Goal: Transaction & Acquisition: Purchase product/service

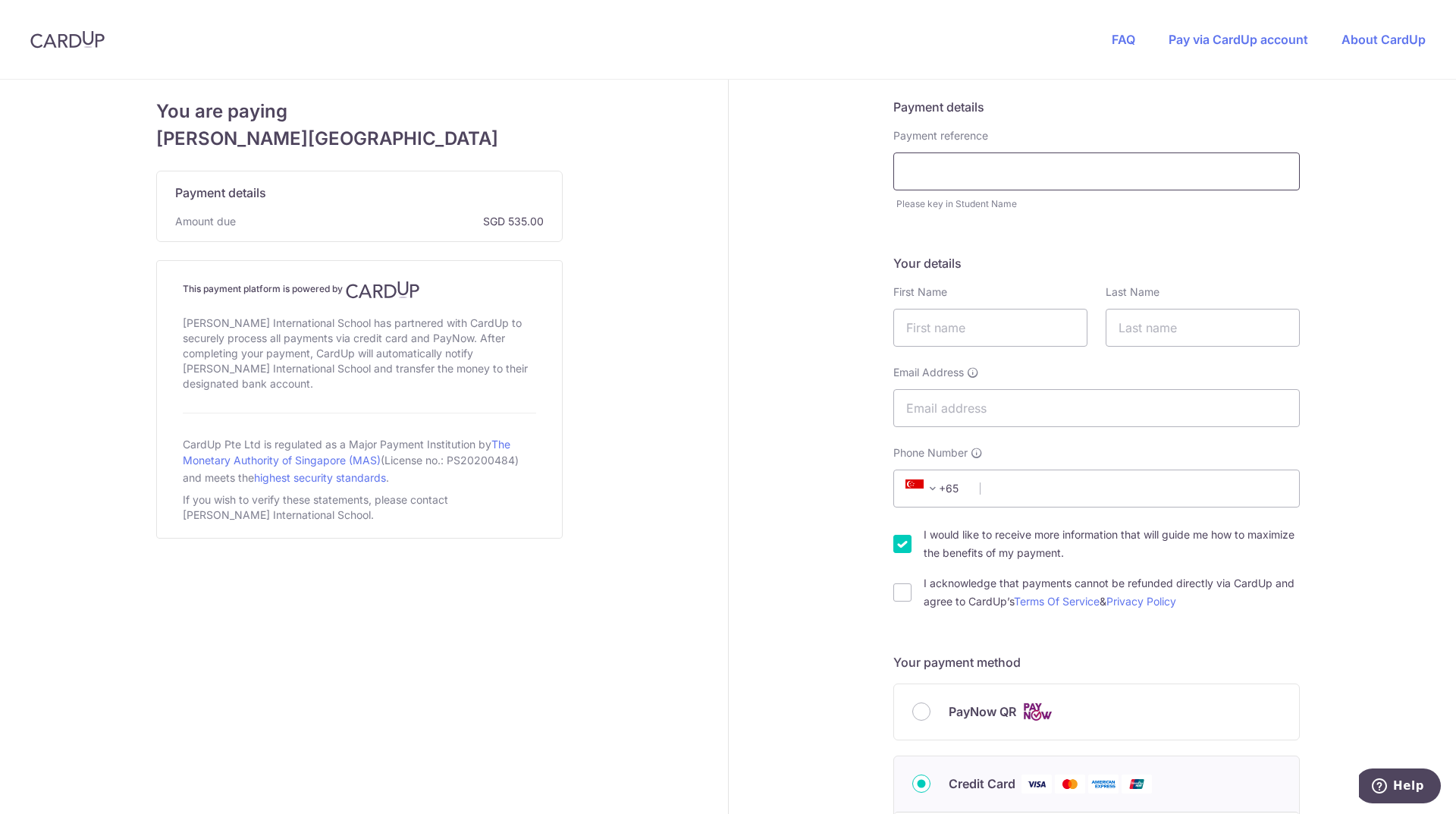
click at [960, 177] on input "text" at bounding box center [1096, 172] width 406 height 38
type input "Rafaella Bessoni de Assis"
click at [986, 340] on input "text" at bounding box center [990, 327] width 194 height 38
type input "Suellen"
type input "Bessoni Paz"
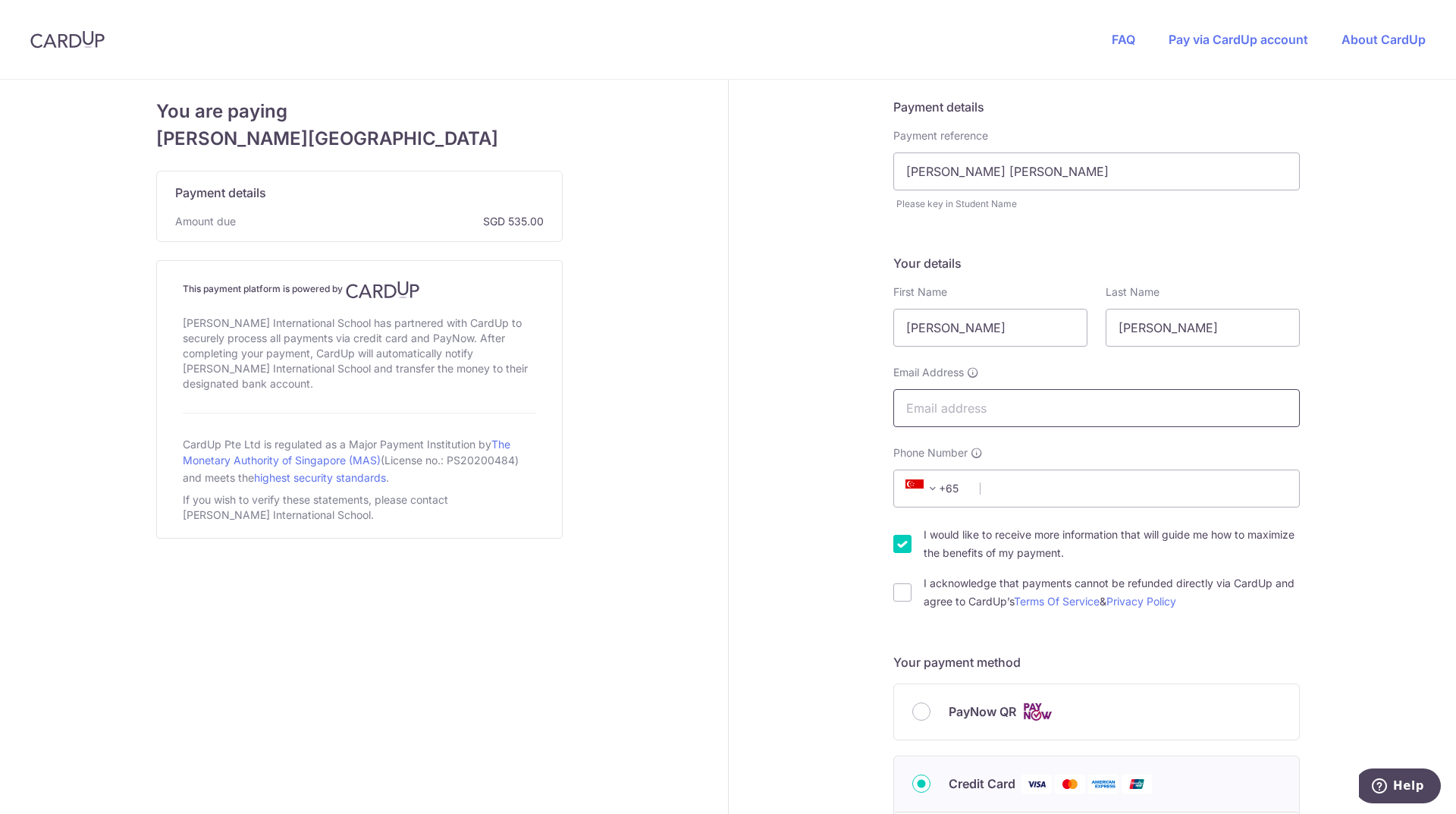
type input "[EMAIL_ADDRESS][DOMAIN_NAME]"
type input "83558577"
type input "439968"
type input "33 Amber Gardens"
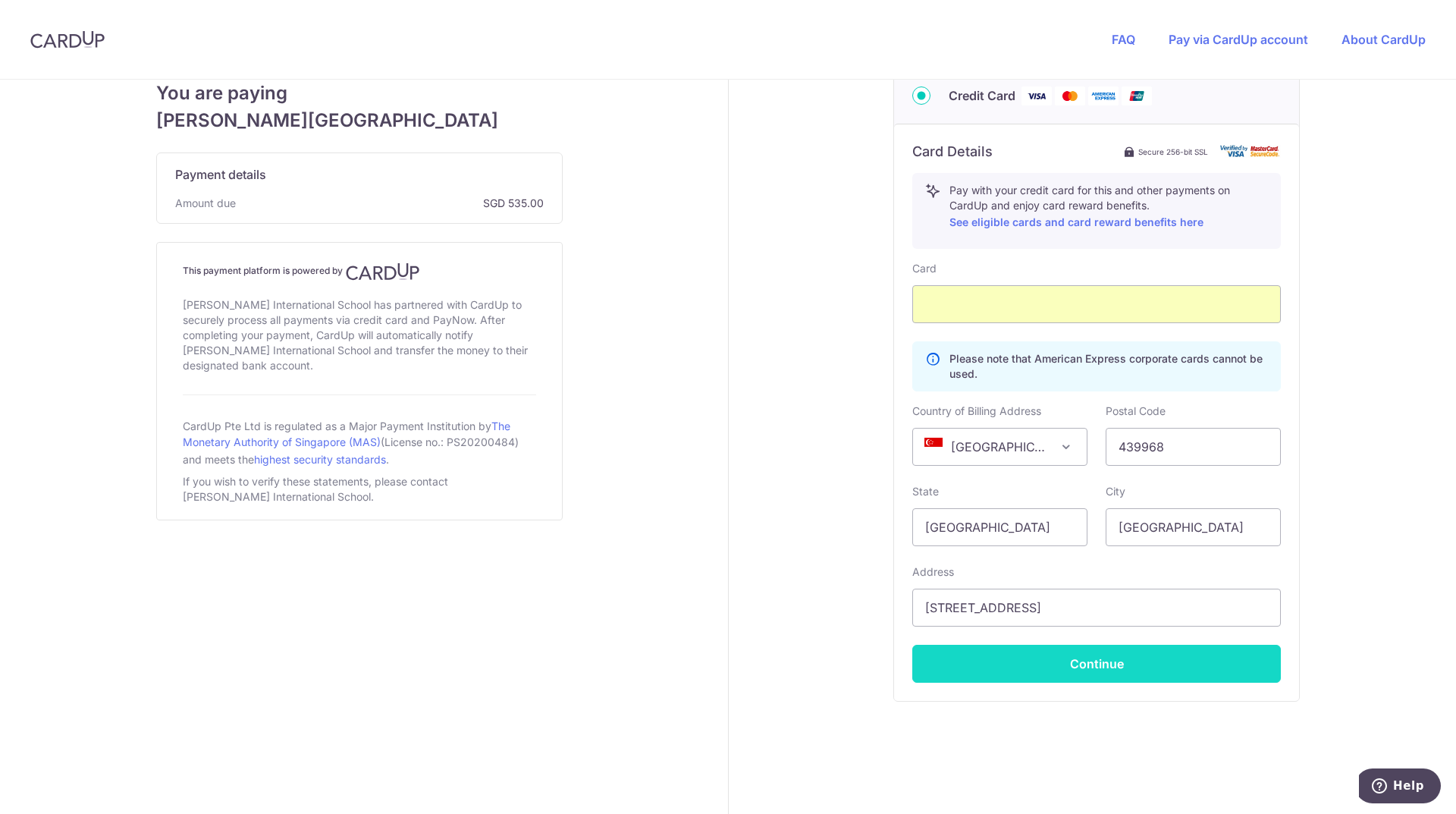
click at [1134, 657] on button "Continue" at bounding box center [1096, 664] width 368 height 38
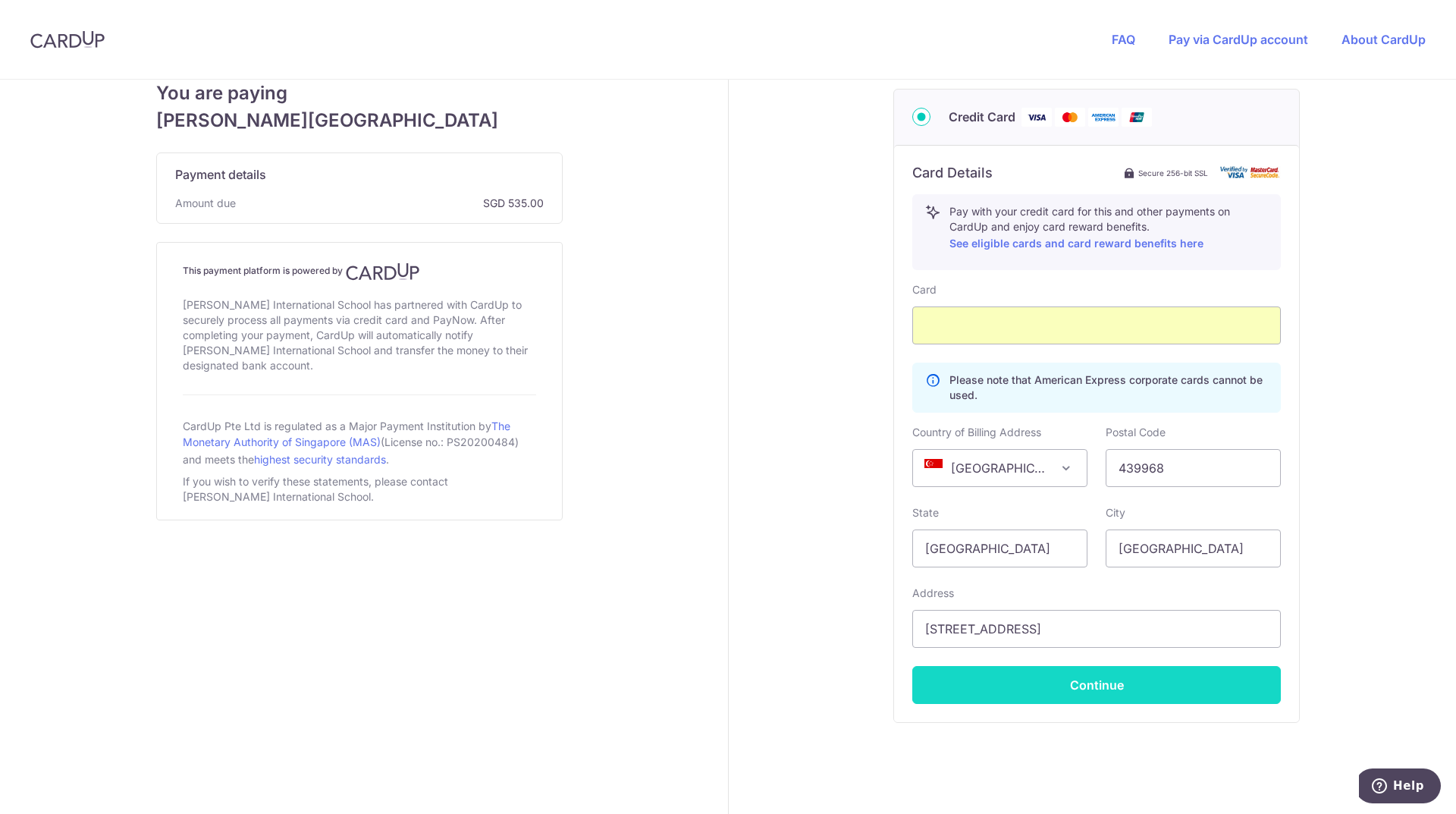
scroll to position [146, 0]
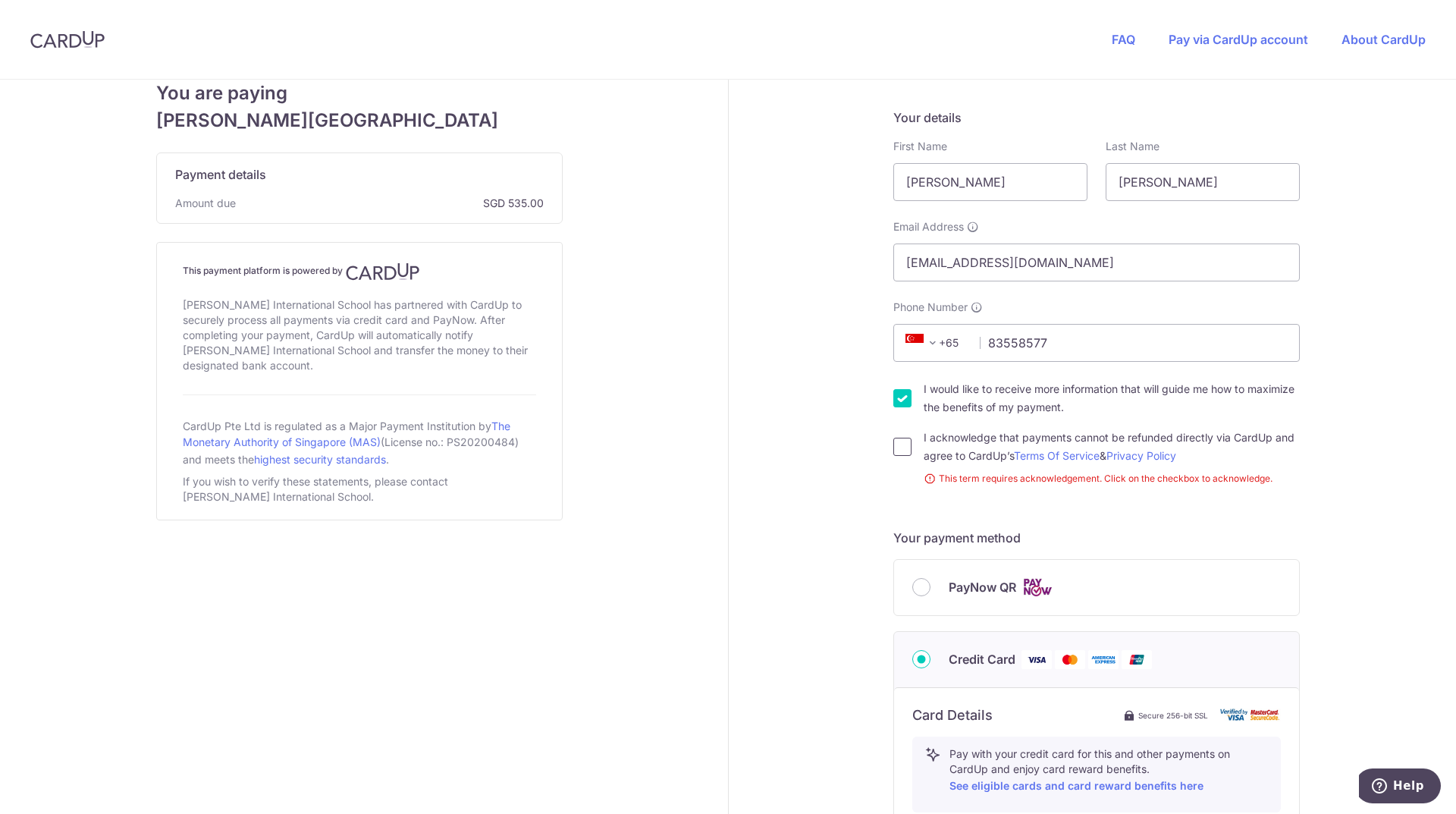
click at [904, 447] on input "I acknowledge that payments cannot be refunded directly via CardUp and agree to…" at bounding box center [903, 447] width 18 height 18
checkbox input "true"
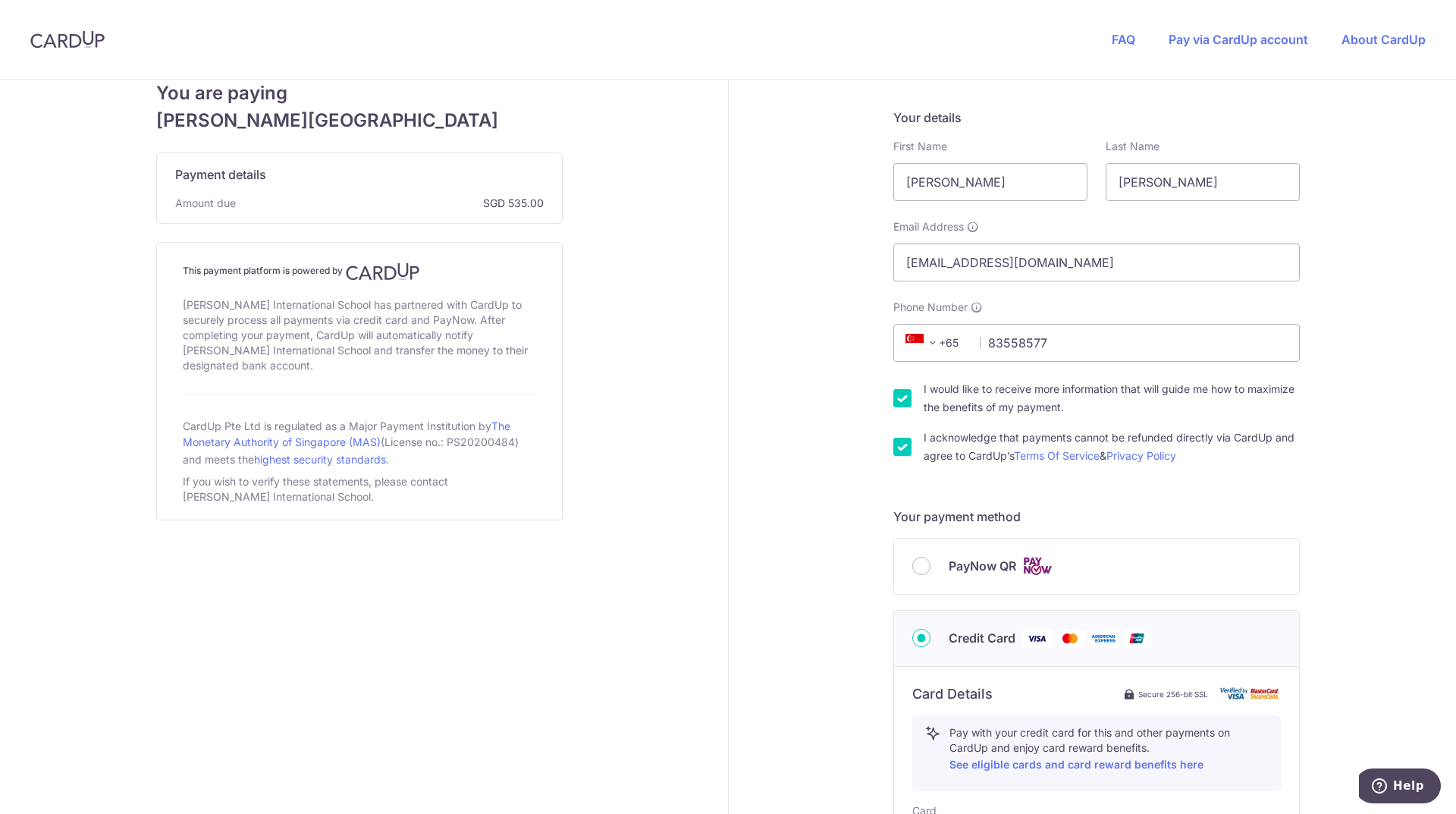
click at [1373, 488] on div "Payment details Payment reference Rafaella Bessoni de Assis Please key in Stude…" at bounding box center [1097, 653] width 737 height 1439
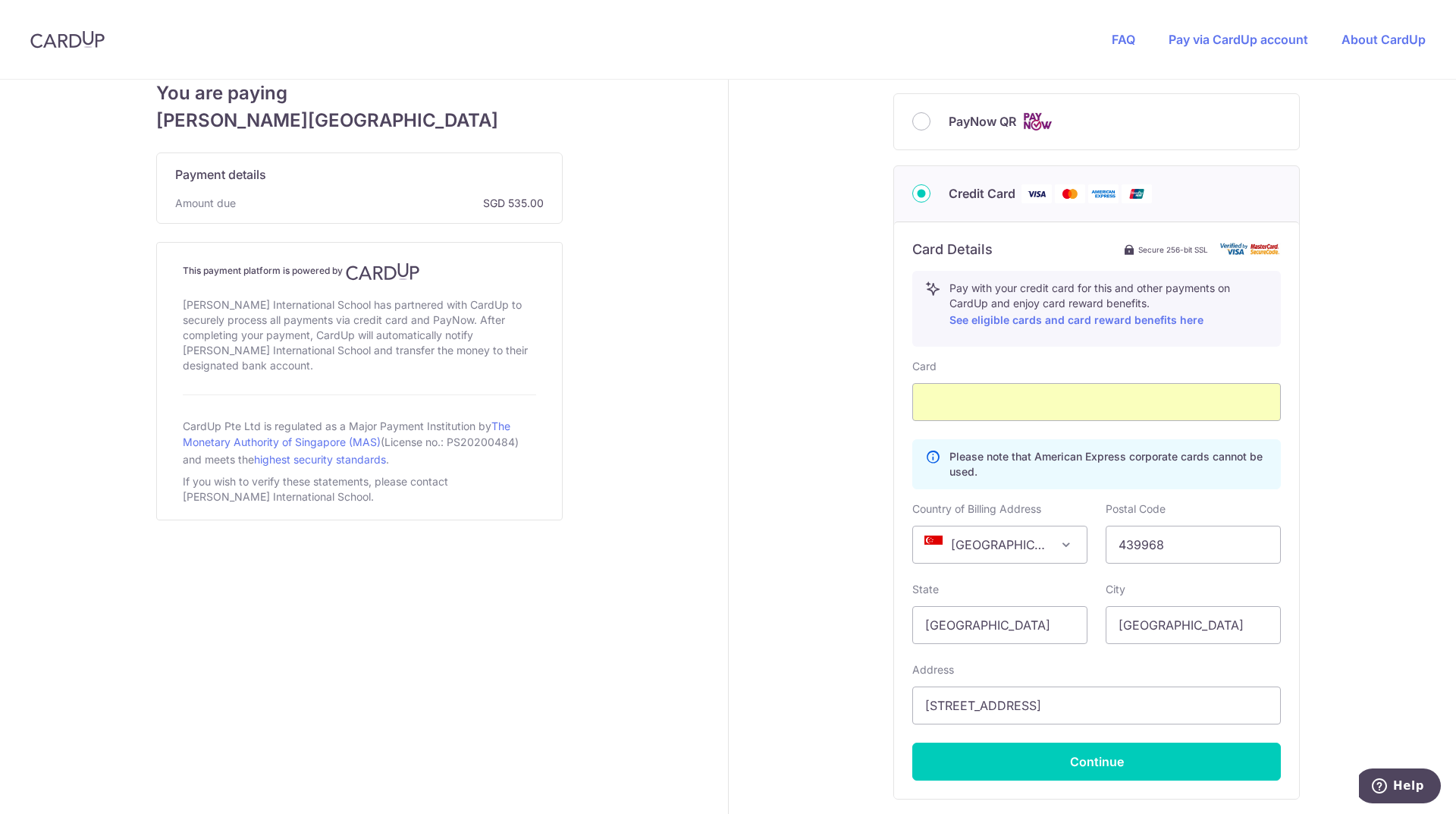
scroll to position [705, 0]
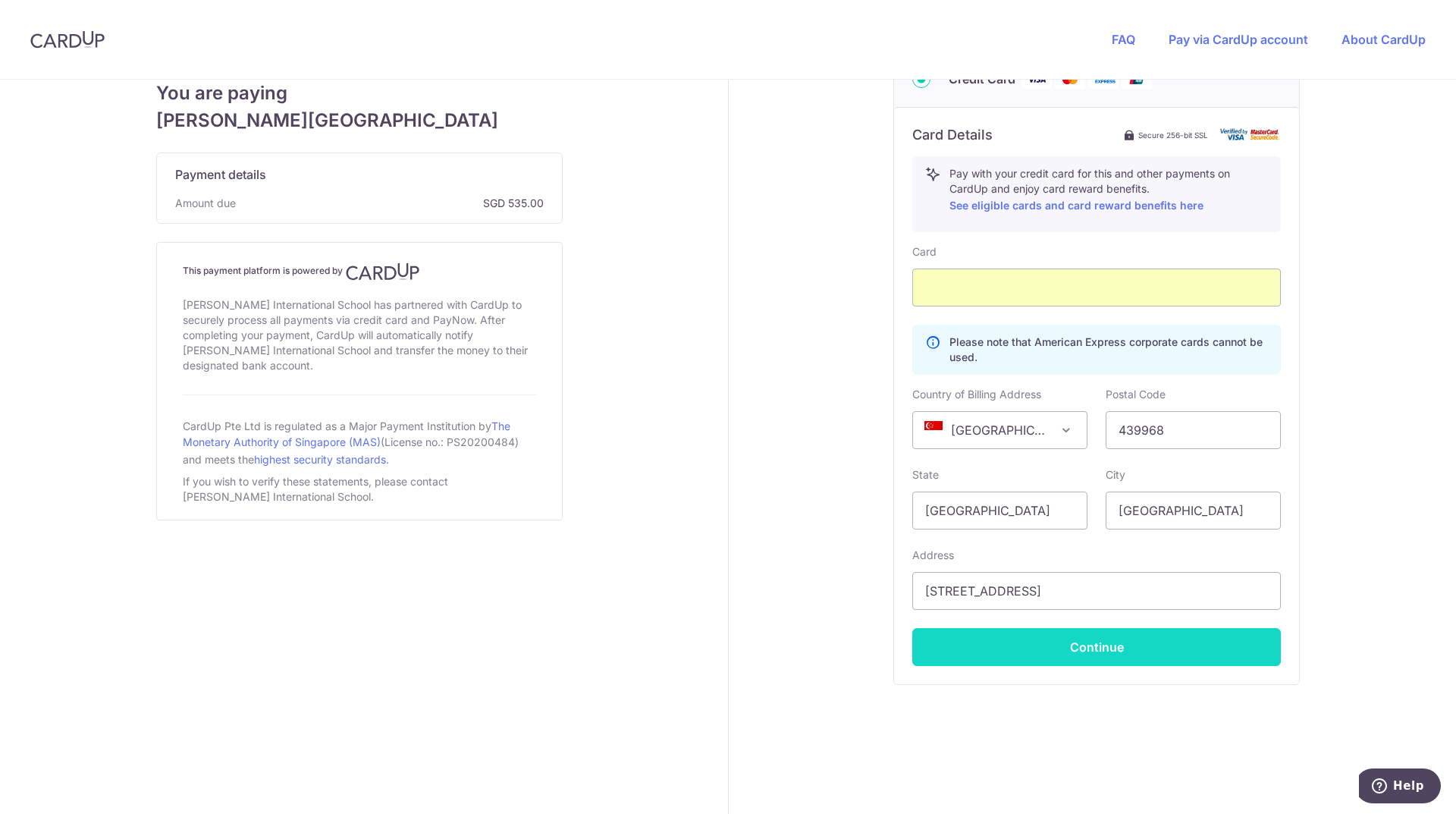
click at [1071, 655] on button "Continue" at bounding box center [1096, 647] width 368 height 38
type input "**** 8122"
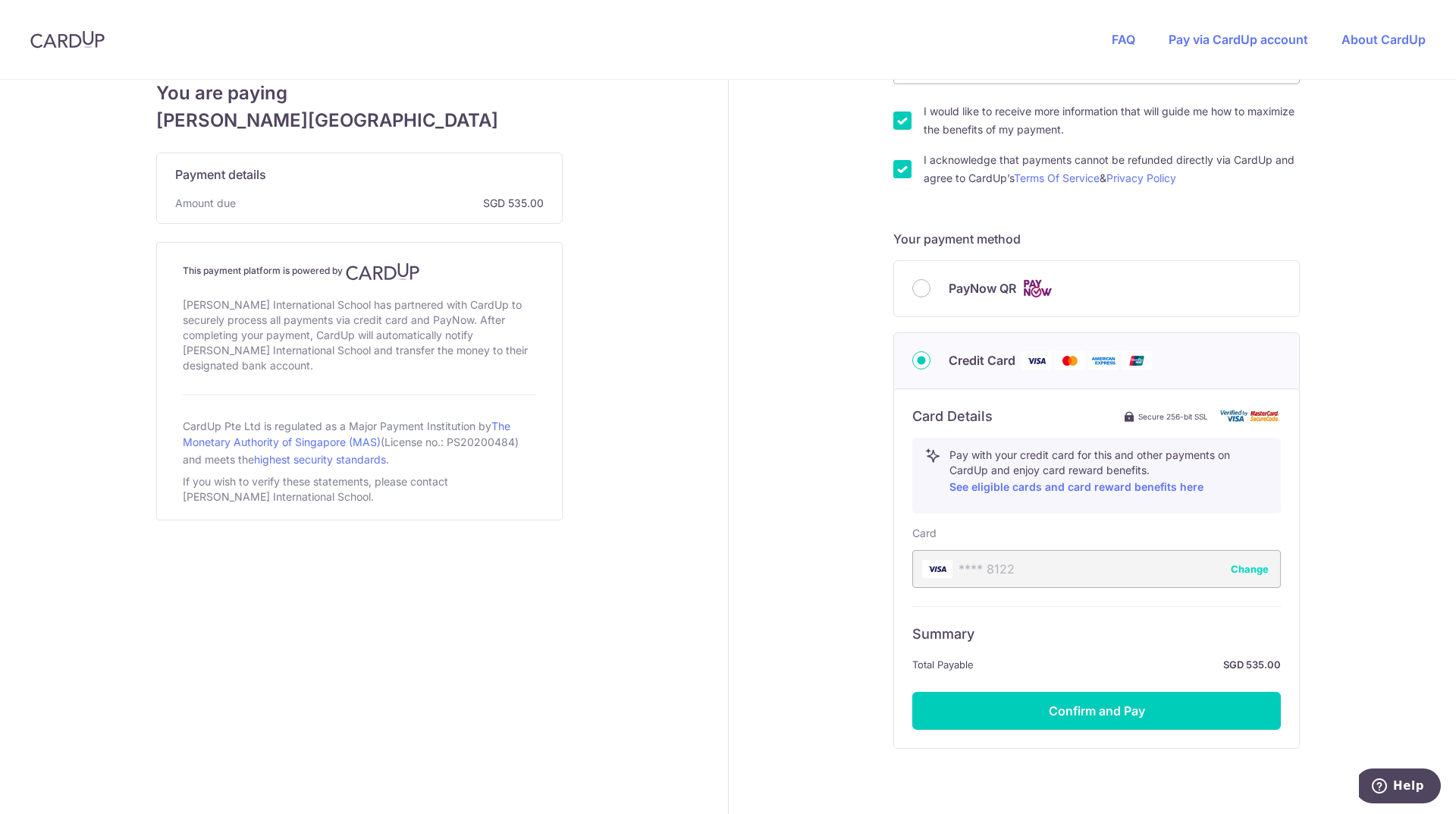
scroll to position [487, 0]
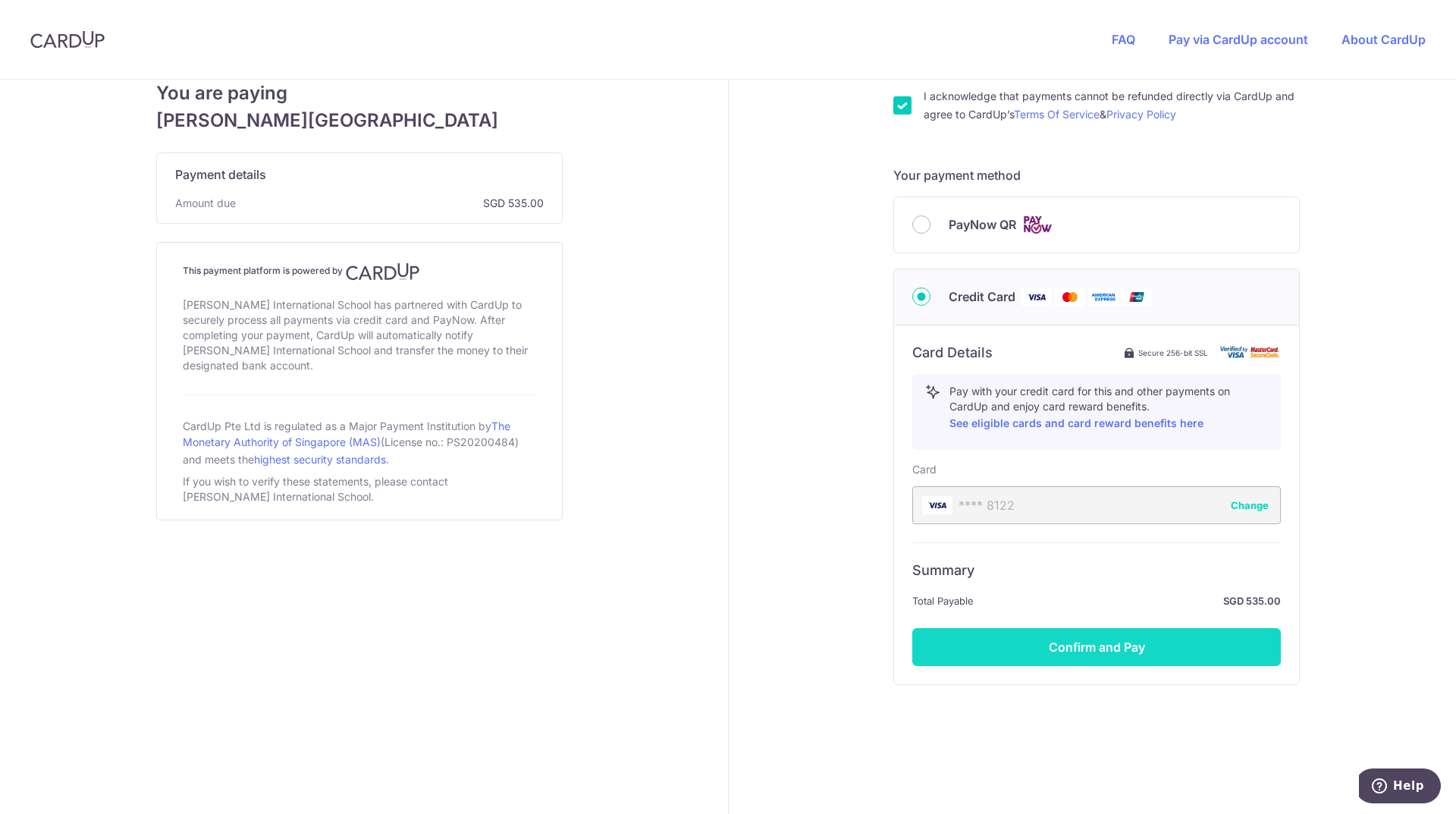
click at [1075, 645] on button "Confirm and Pay" at bounding box center [1096, 647] width 368 height 38
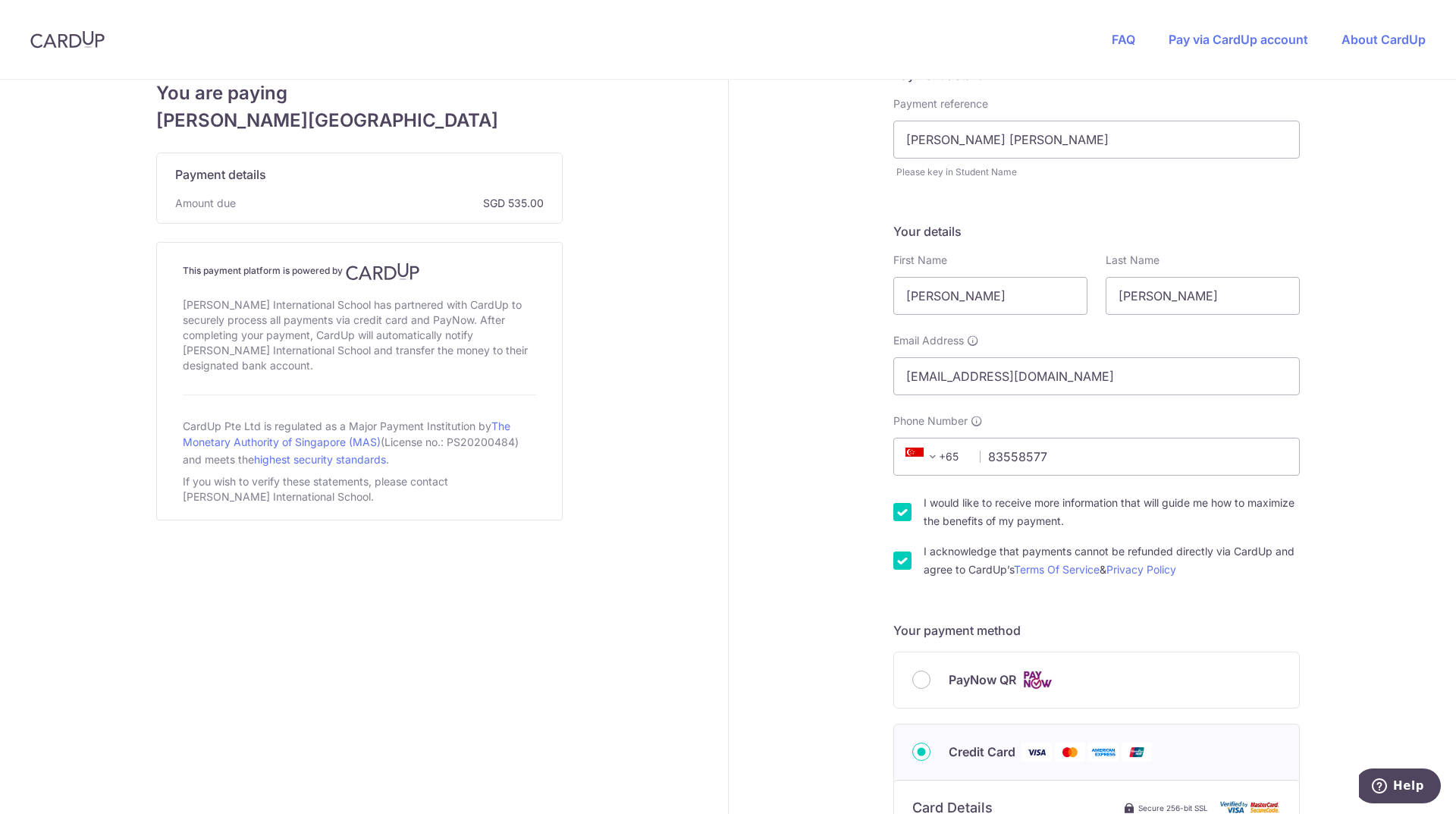
scroll to position [0, 0]
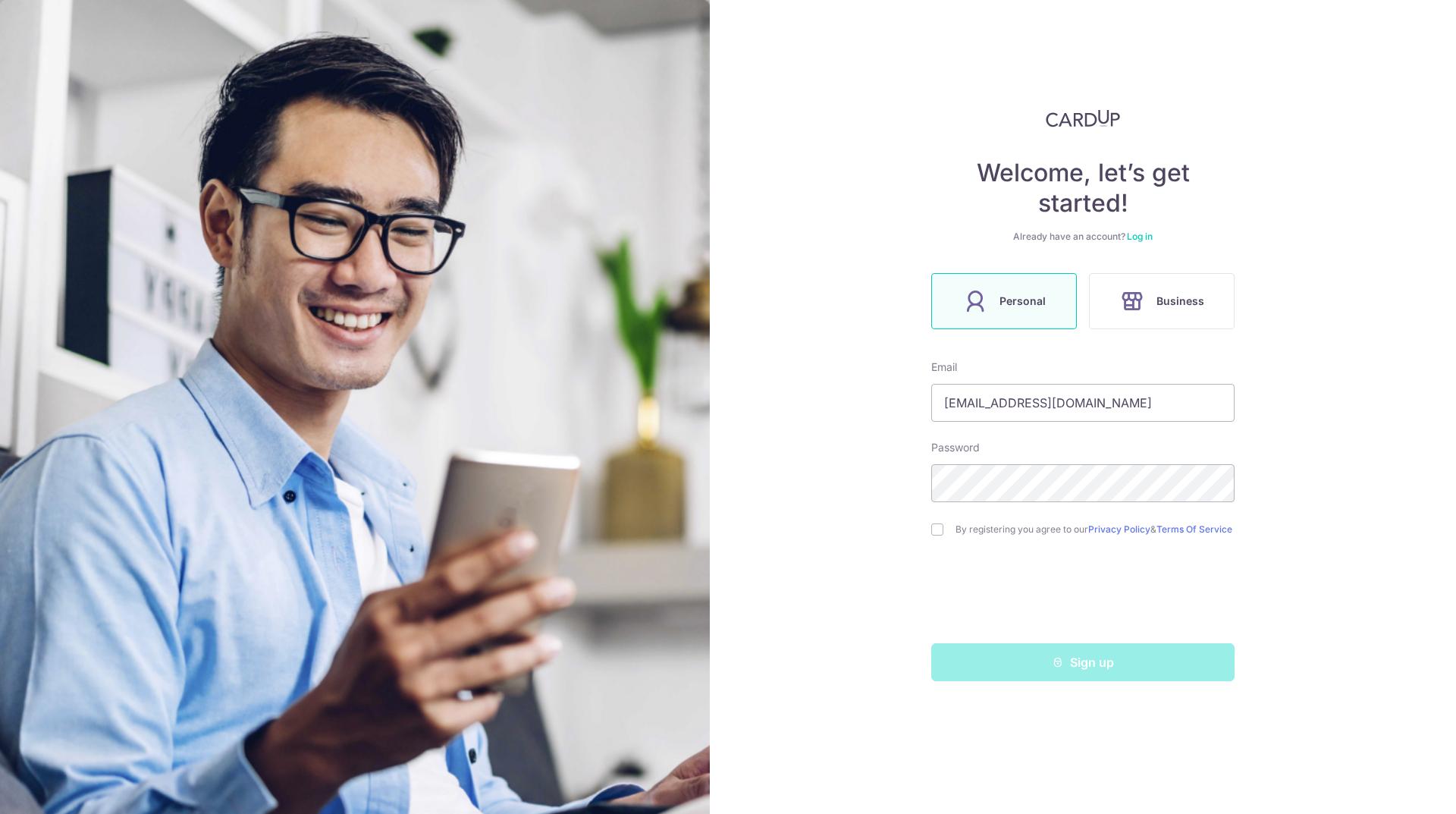
click at [946, 531] on div "By registering you agree to our Privacy Policy & Terms Of Service" at bounding box center [1083, 529] width 303 height 18
click at [932, 534] on input "checkbox" at bounding box center [937, 529] width 12 height 12
checkbox input "true"
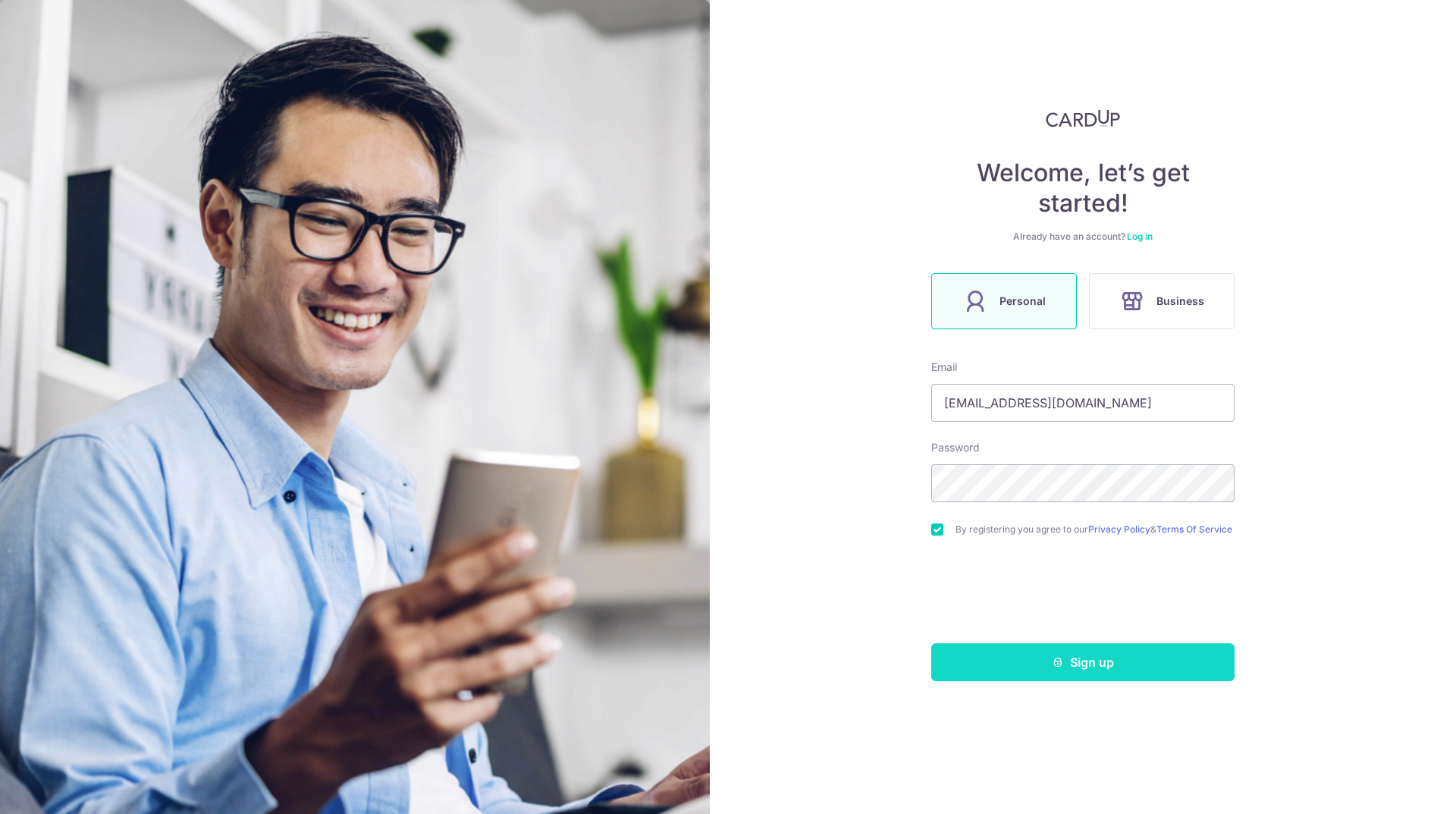
click at [1105, 676] on button "Sign up" at bounding box center [1083, 662] width 303 height 38
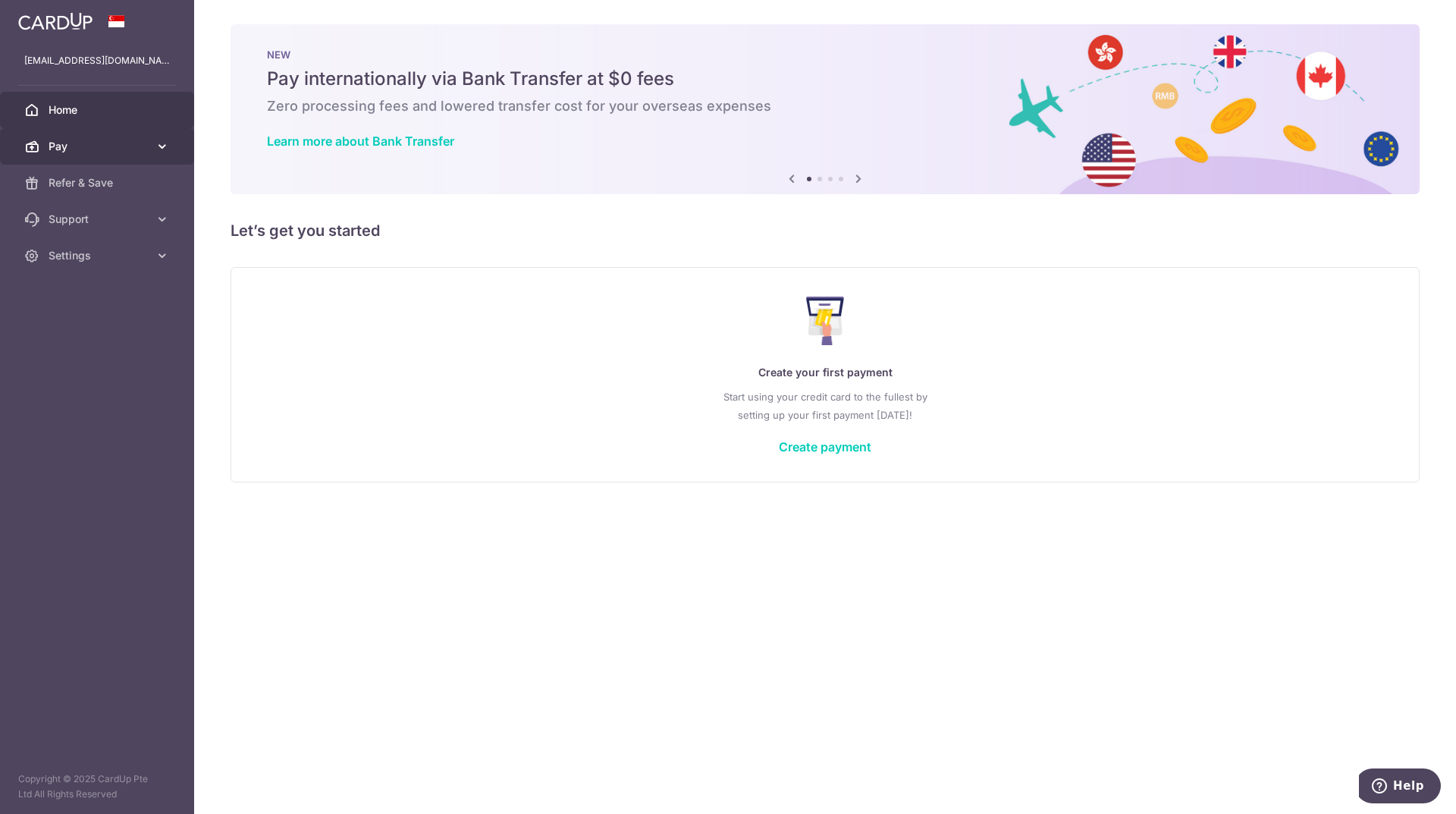
click at [153, 143] on link "Pay" at bounding box center [97, 147] width 194 height 36
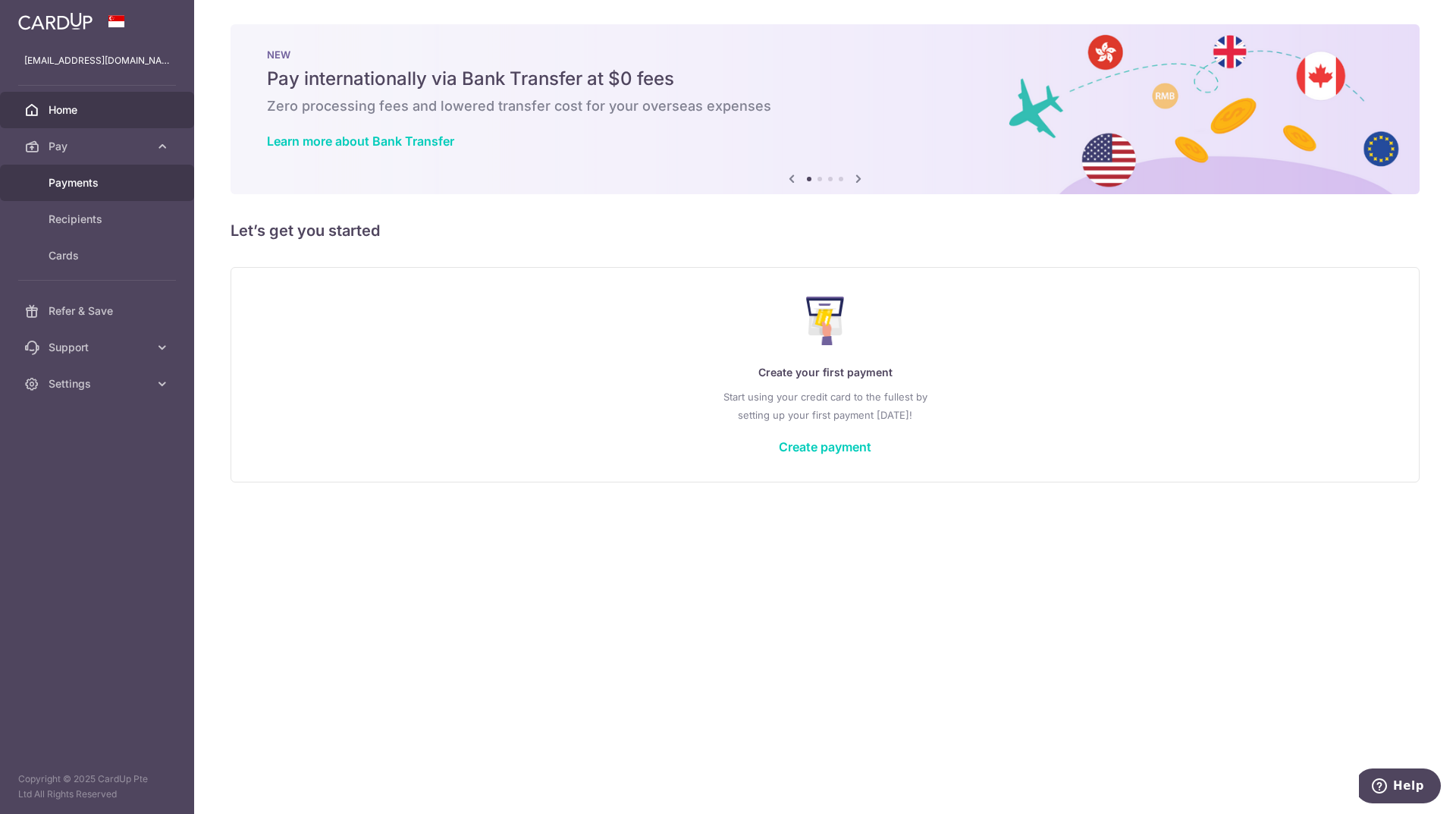
click at [80, 182] on span "Payments" at bounding box center [99, 183] width 100 height 15
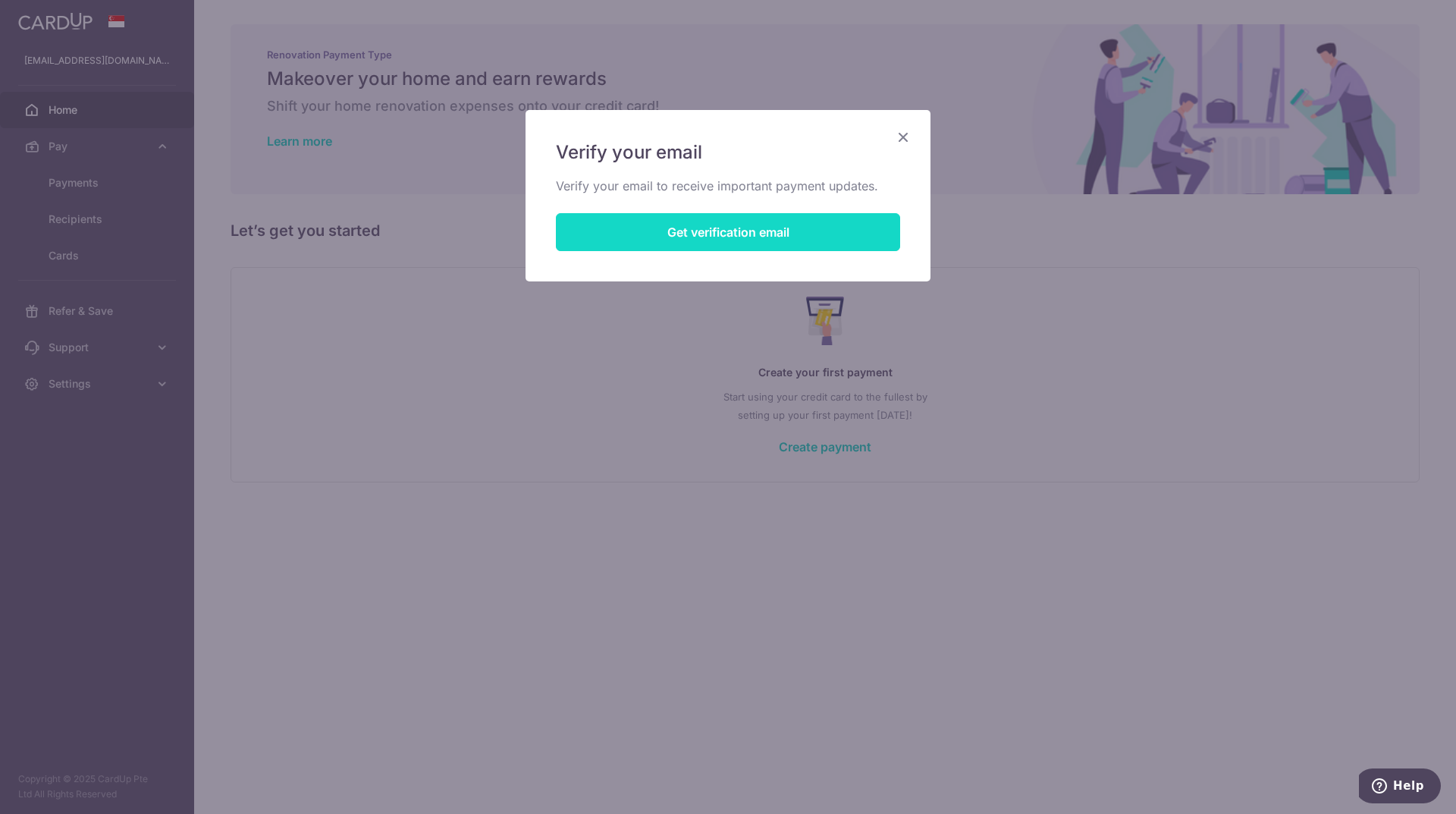
click at [685, 232] on button "Get verification email" at bounding box center [728, 232] width 345 height 38
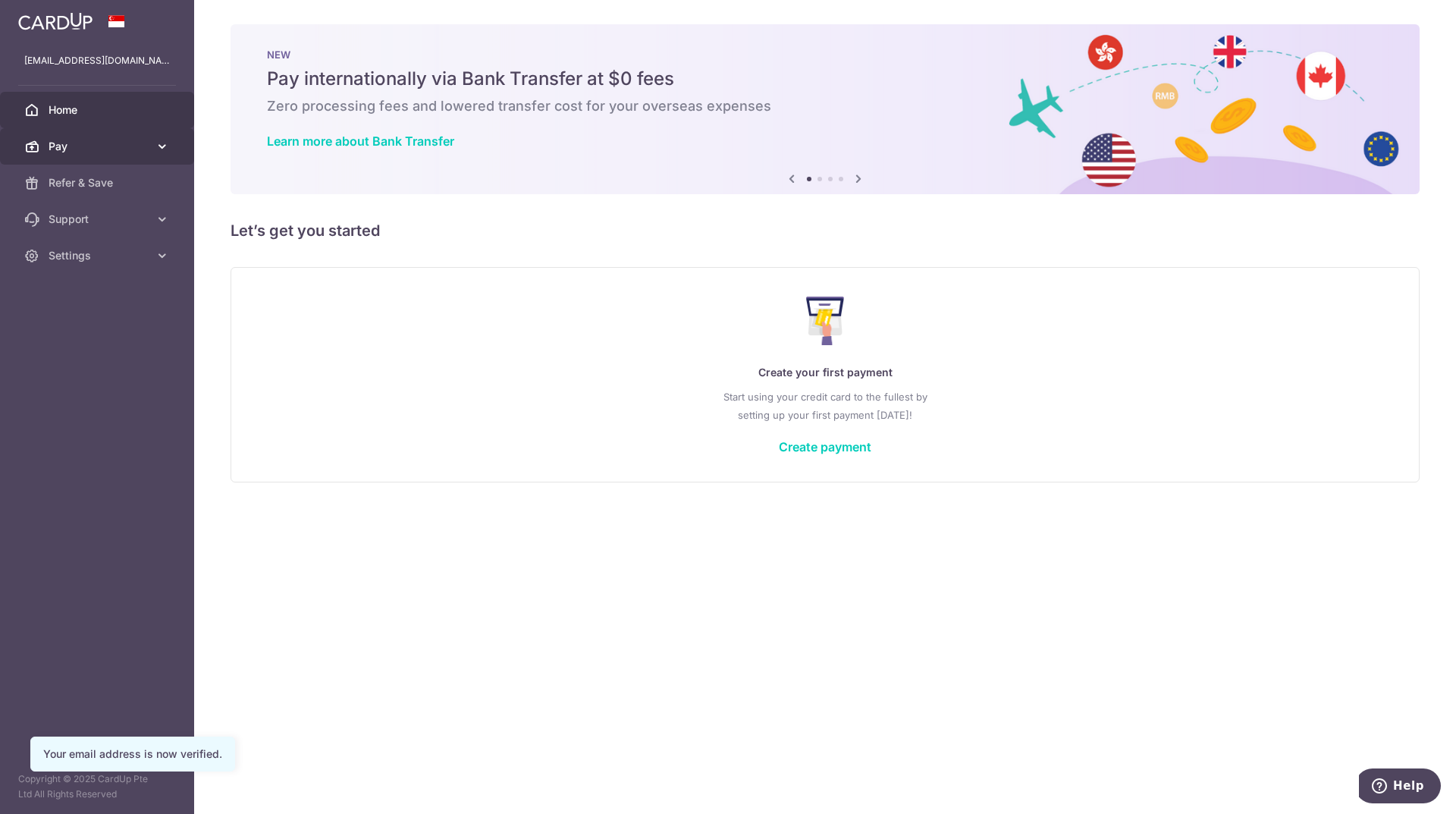
click at [81, 140] on span "Pay" at bounding box center [99, 146] width 100 height 15
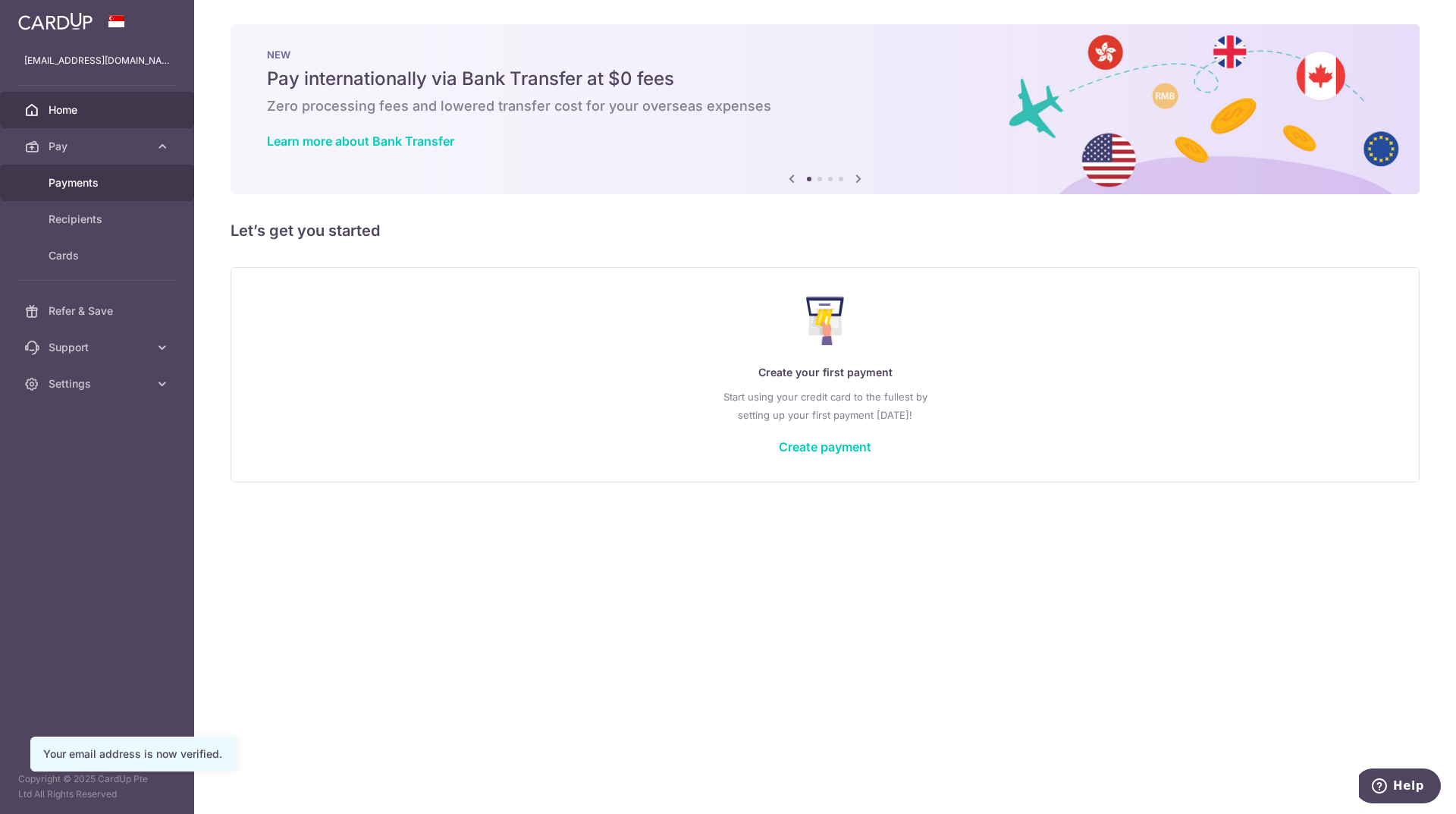
click at [81, 191] on link "Payments" at bounding box center [97, 183] width 194 height 36
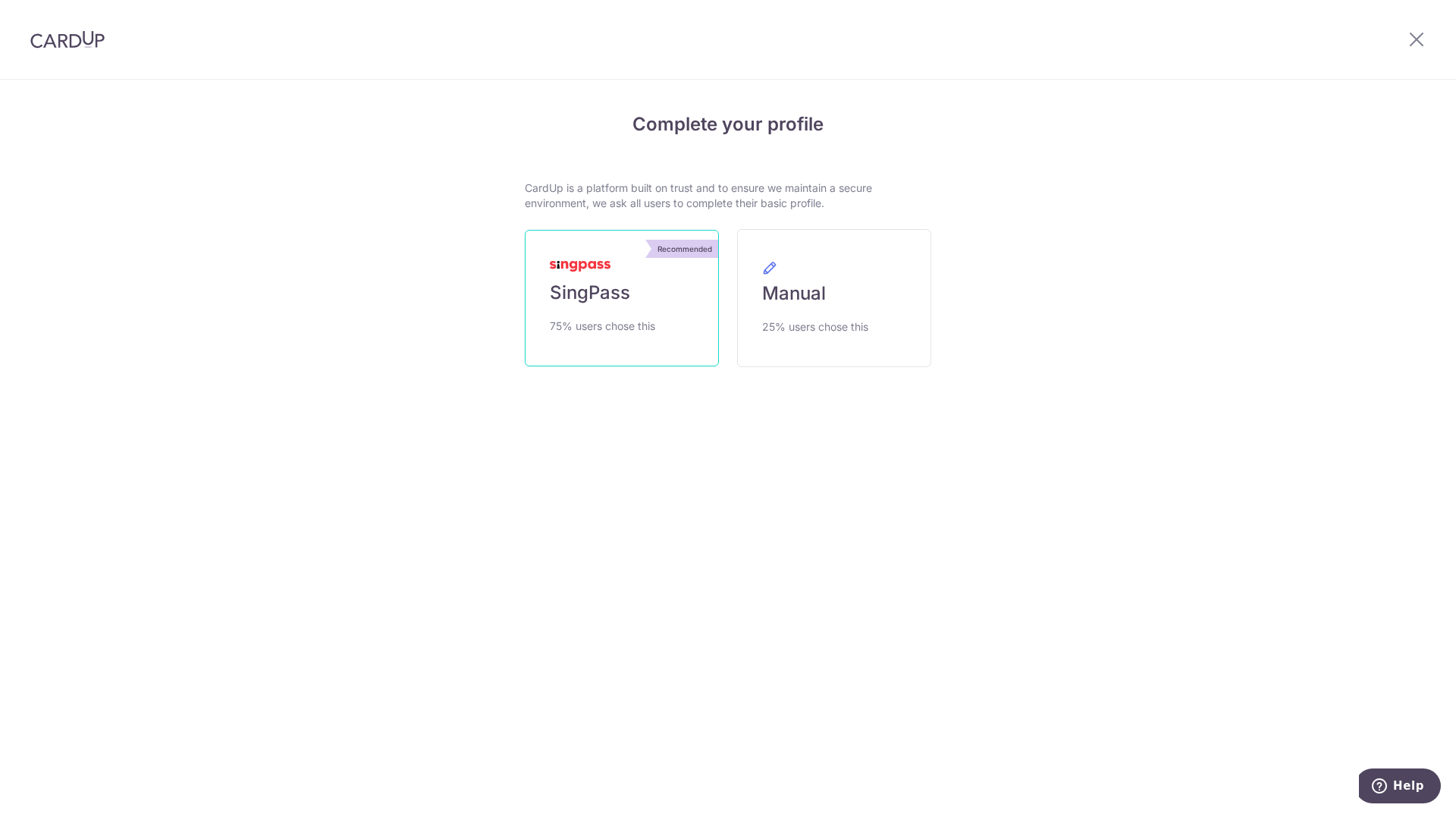
click at [614, 270] on link "Recommended SingPass 75% users chose this" at bounding box center [621, 298] width 194 height 137
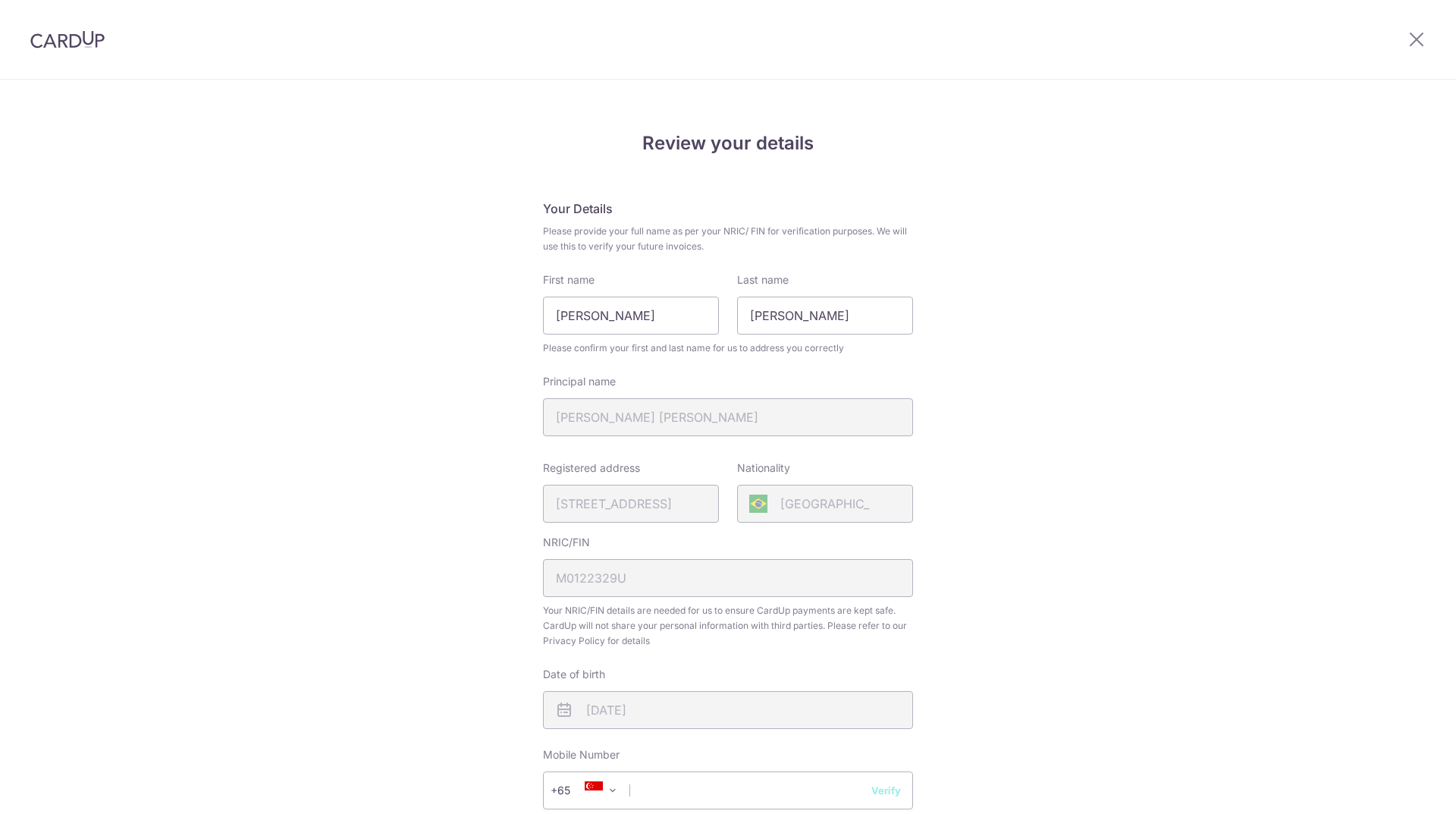
scroll to position [309, 0]
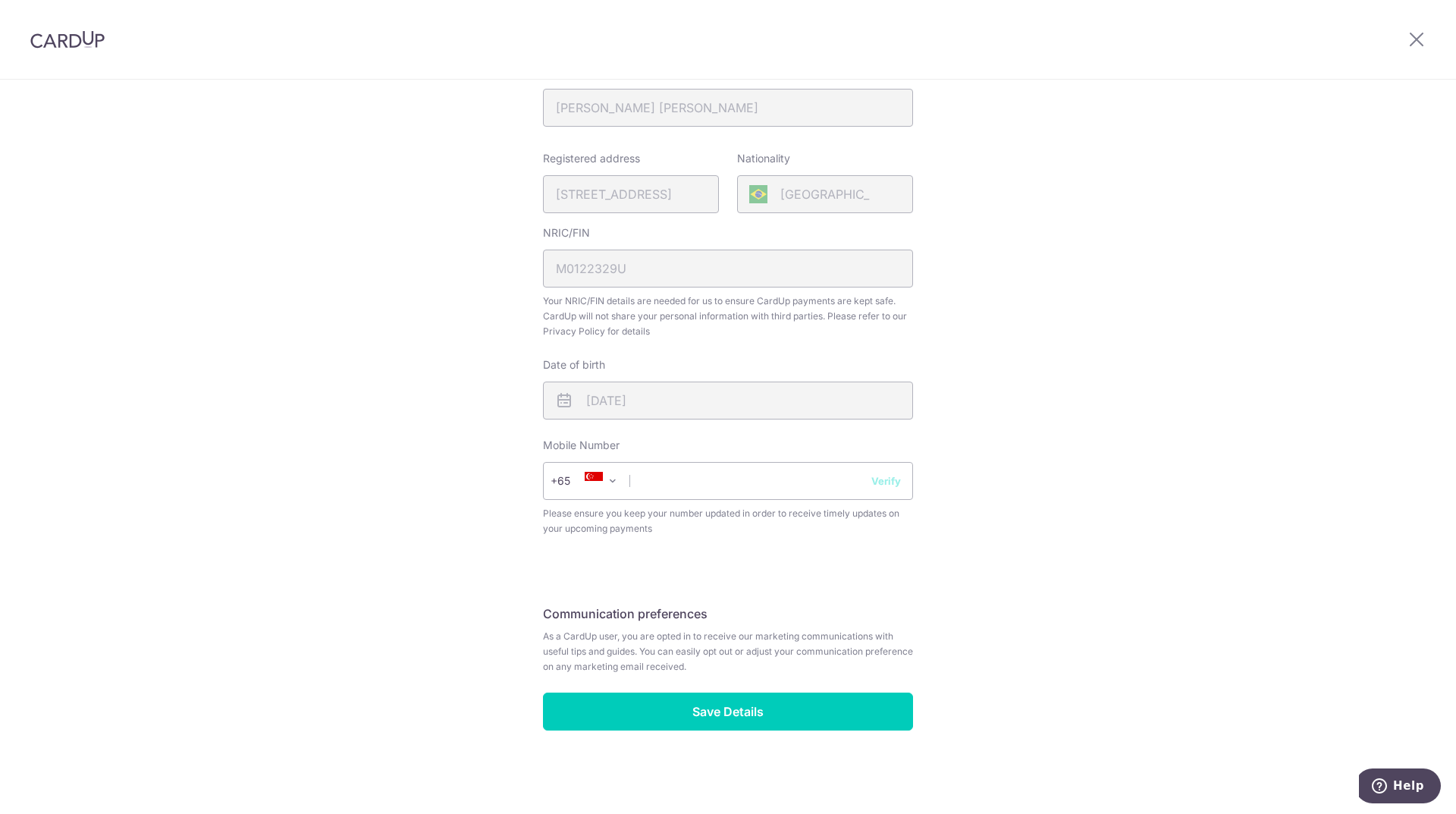
type input "83558577"
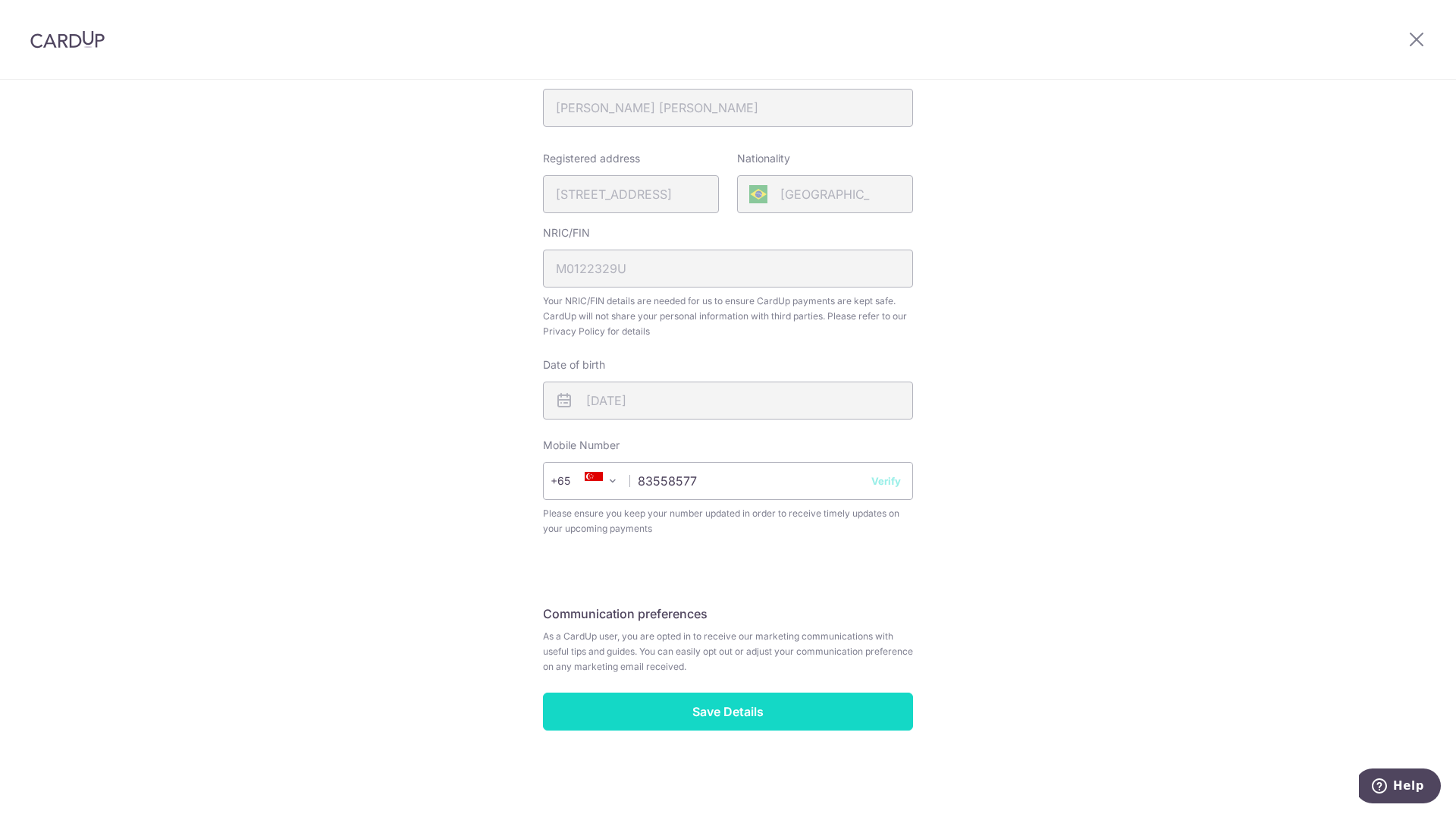
click at [742, 716] on input "Save Details" at bounding box center [727, 712] width 370 height 38
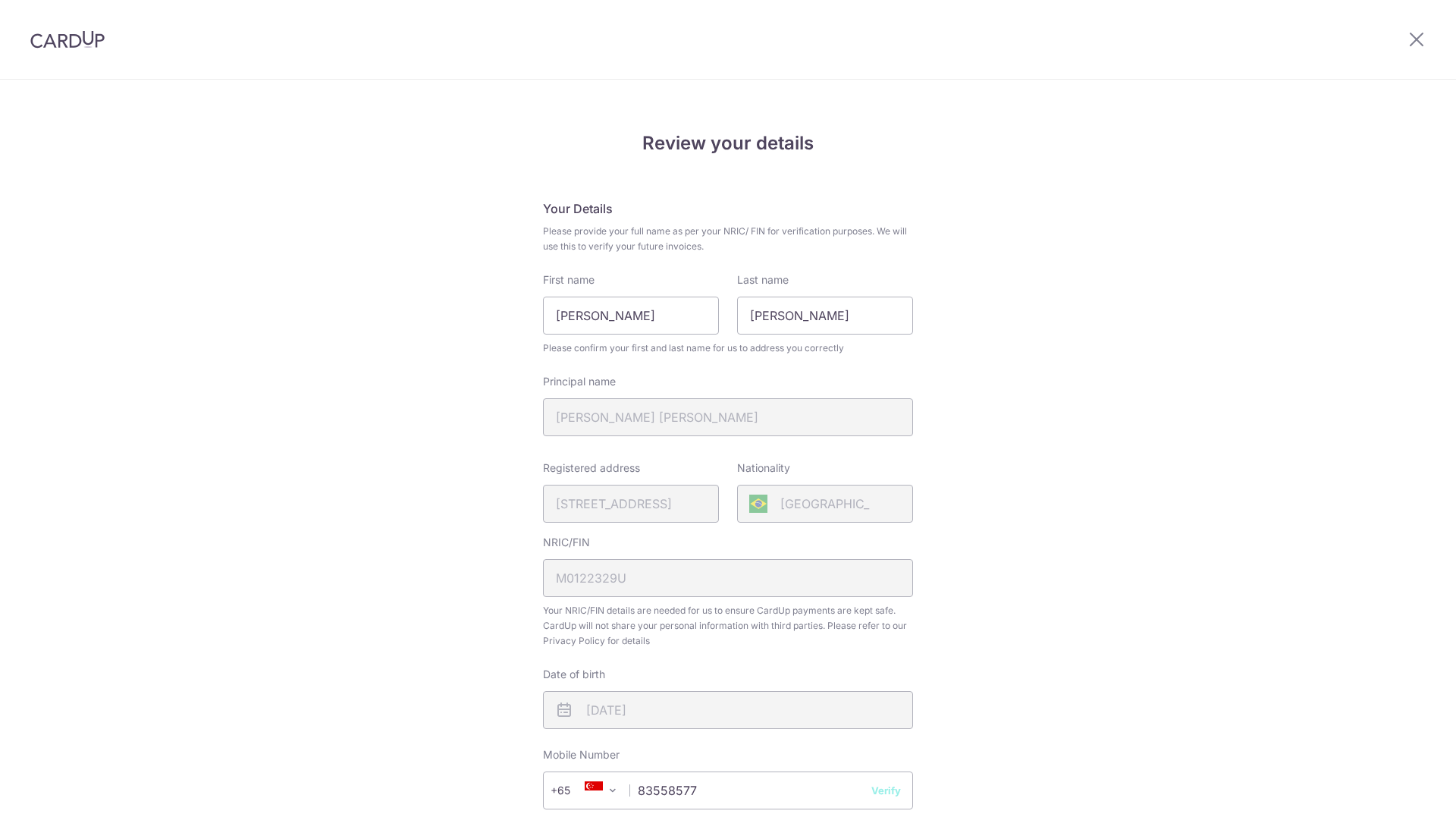
scroll to position [331, 0]
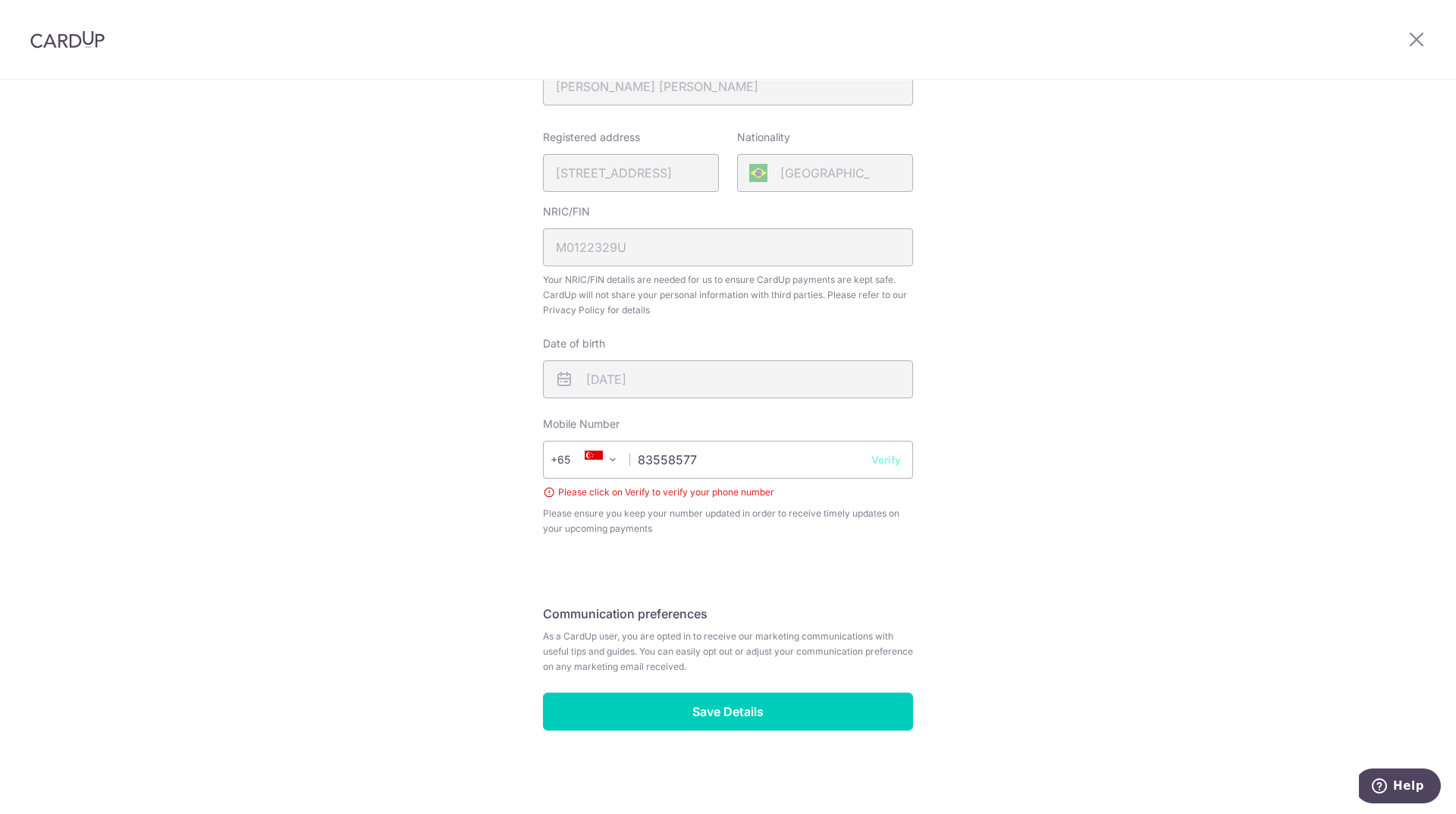
click at [889, 459] on button "Verify" at bounding box center [885, 459] width 30 height 15
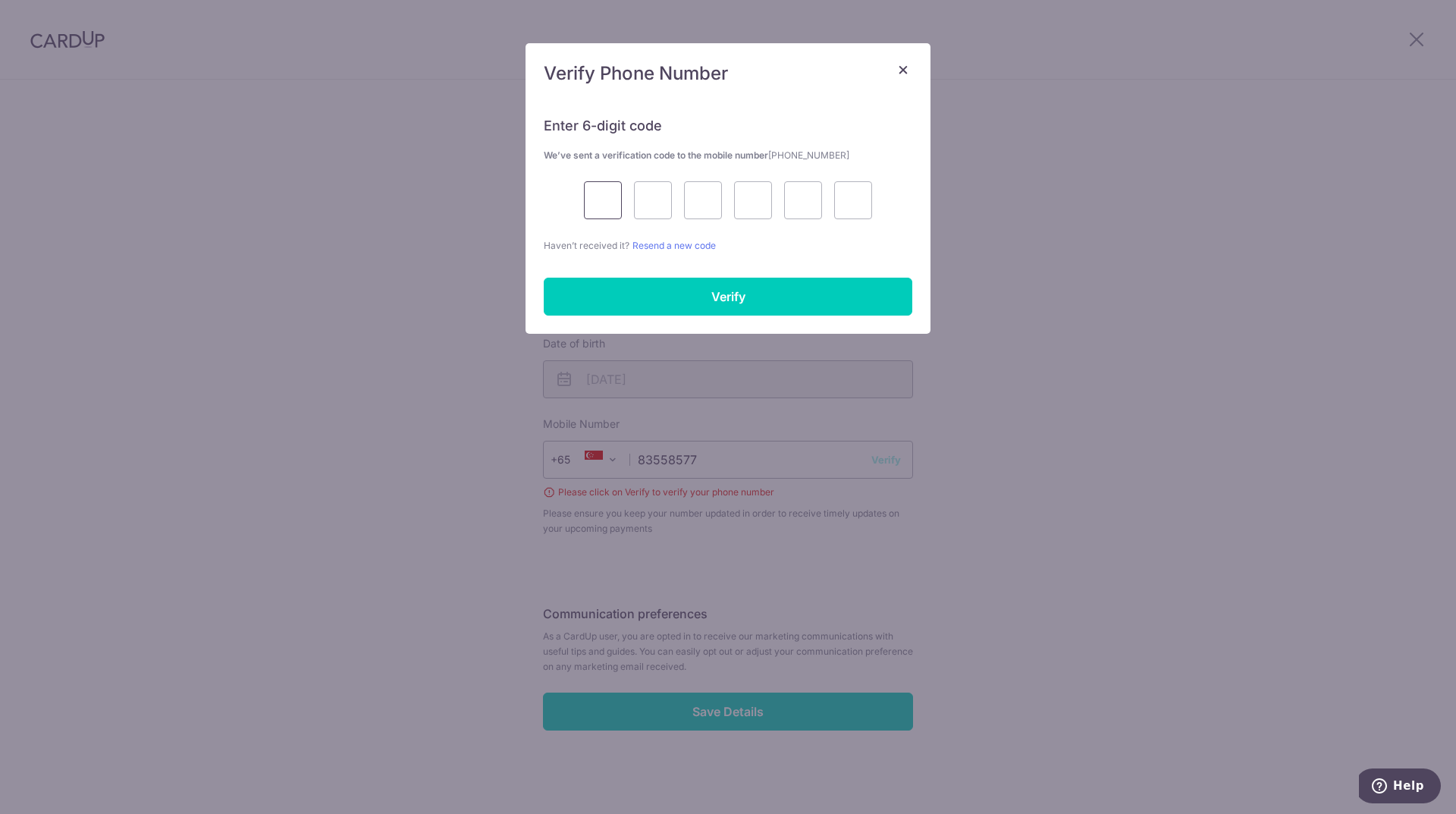
click at [608, 189] on input "text" at bounding box center [603, 200] width 38 height 38
type input "7"
type input "5"
type input "0"
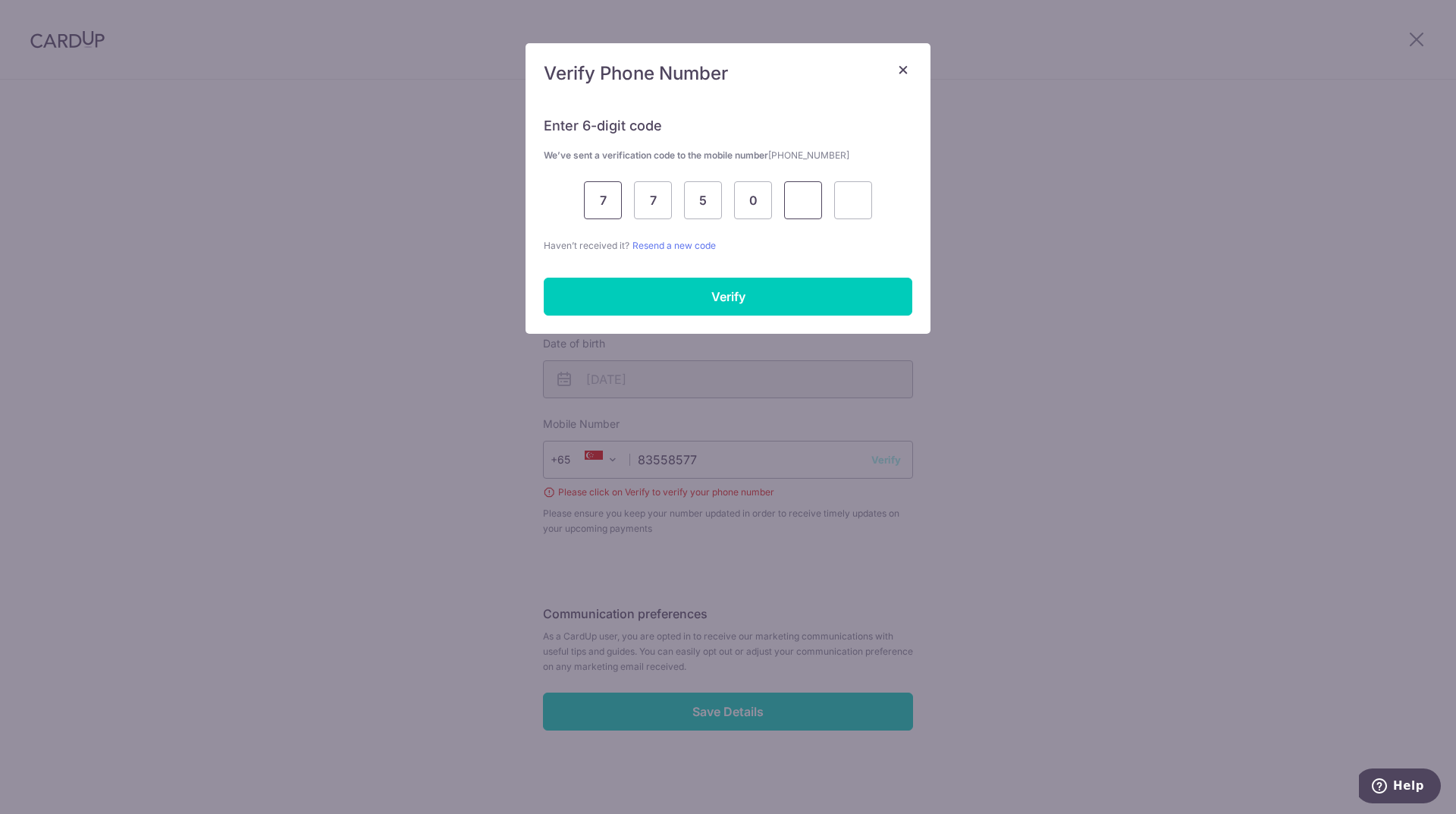
type input "4"
type input "3"
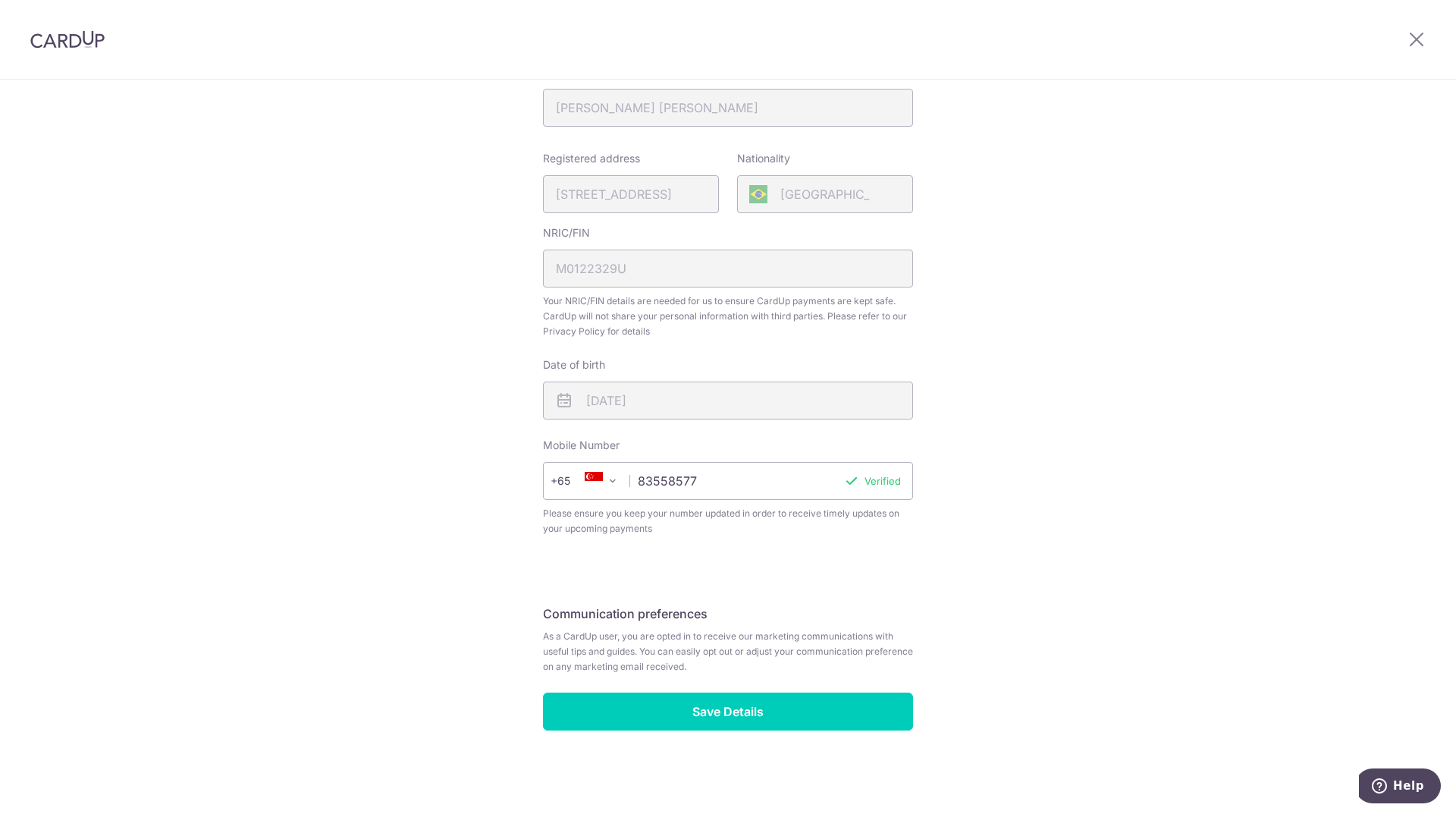
scroll to position [309, 0]
click at [773, 721] on input "Save Details" at bounding box center [727, 712] width 370 height 38
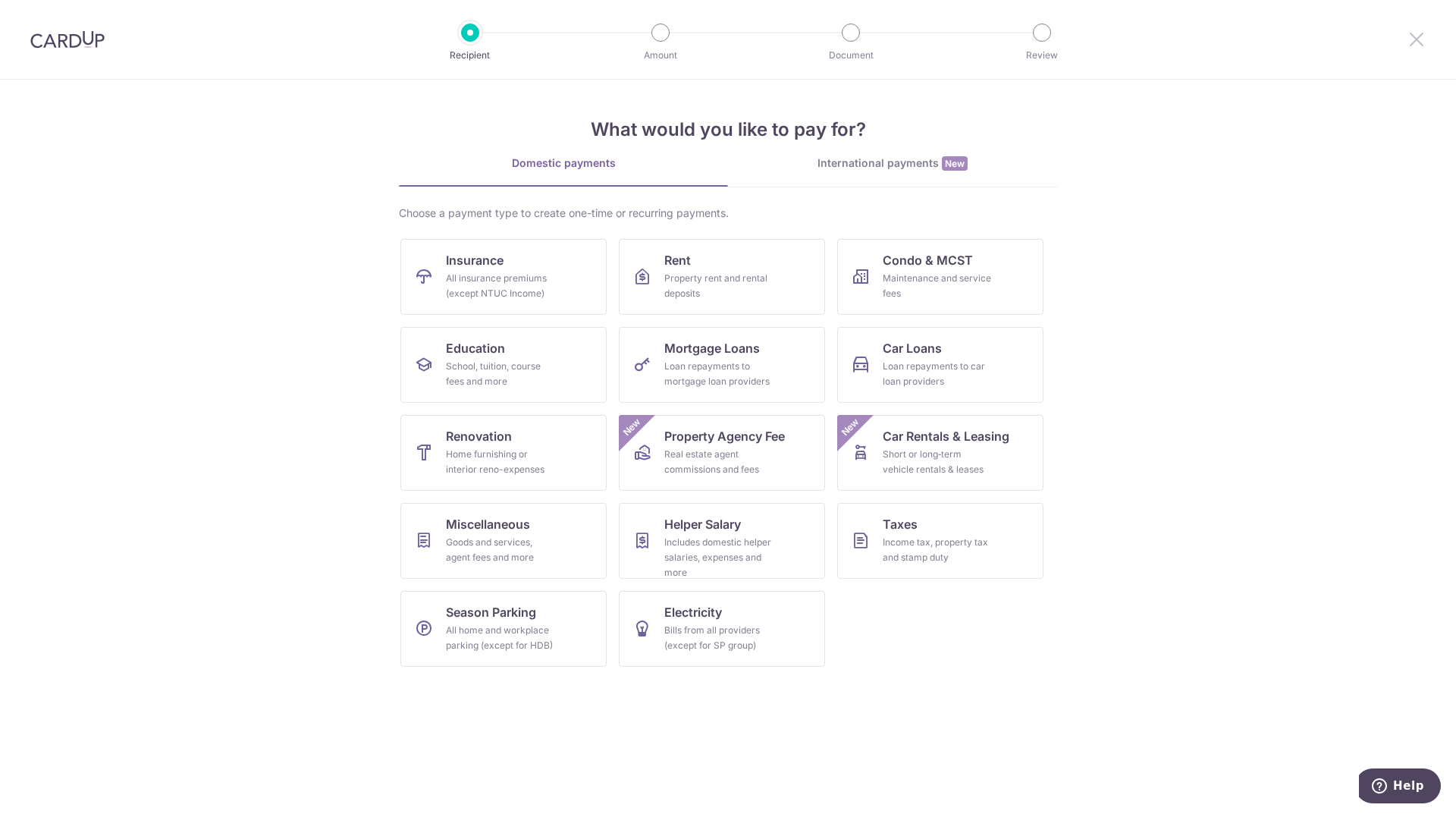
click at [1420, 35] on icon at bounding box center [1416, 39] width 18 height 19
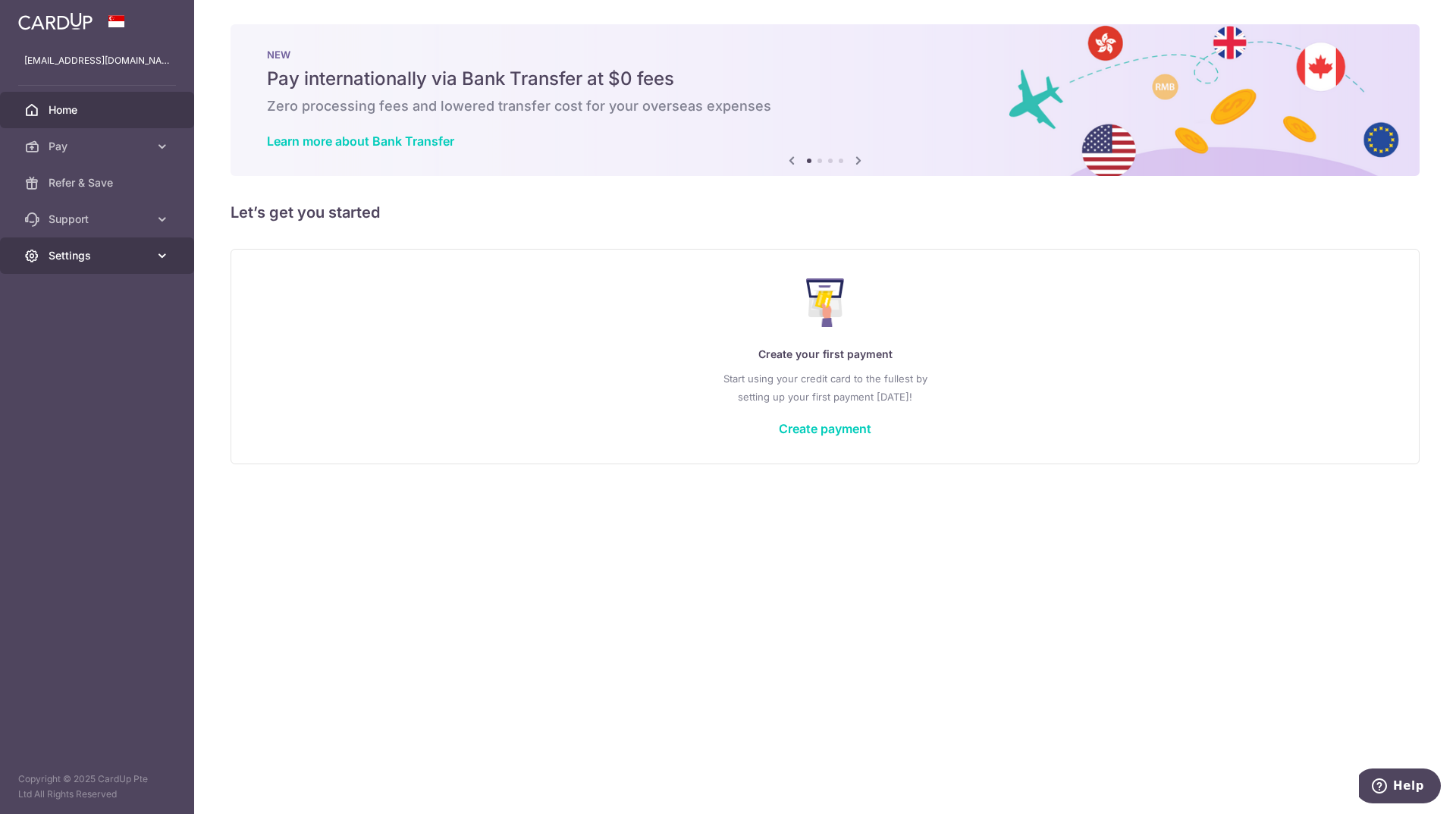
click at [153, 253] on link "Settings" at bounding box center [97, 255] width 194 height 36
click at [110, 291] on span "Account" at bounding box center [99, 291] width 100 height 15
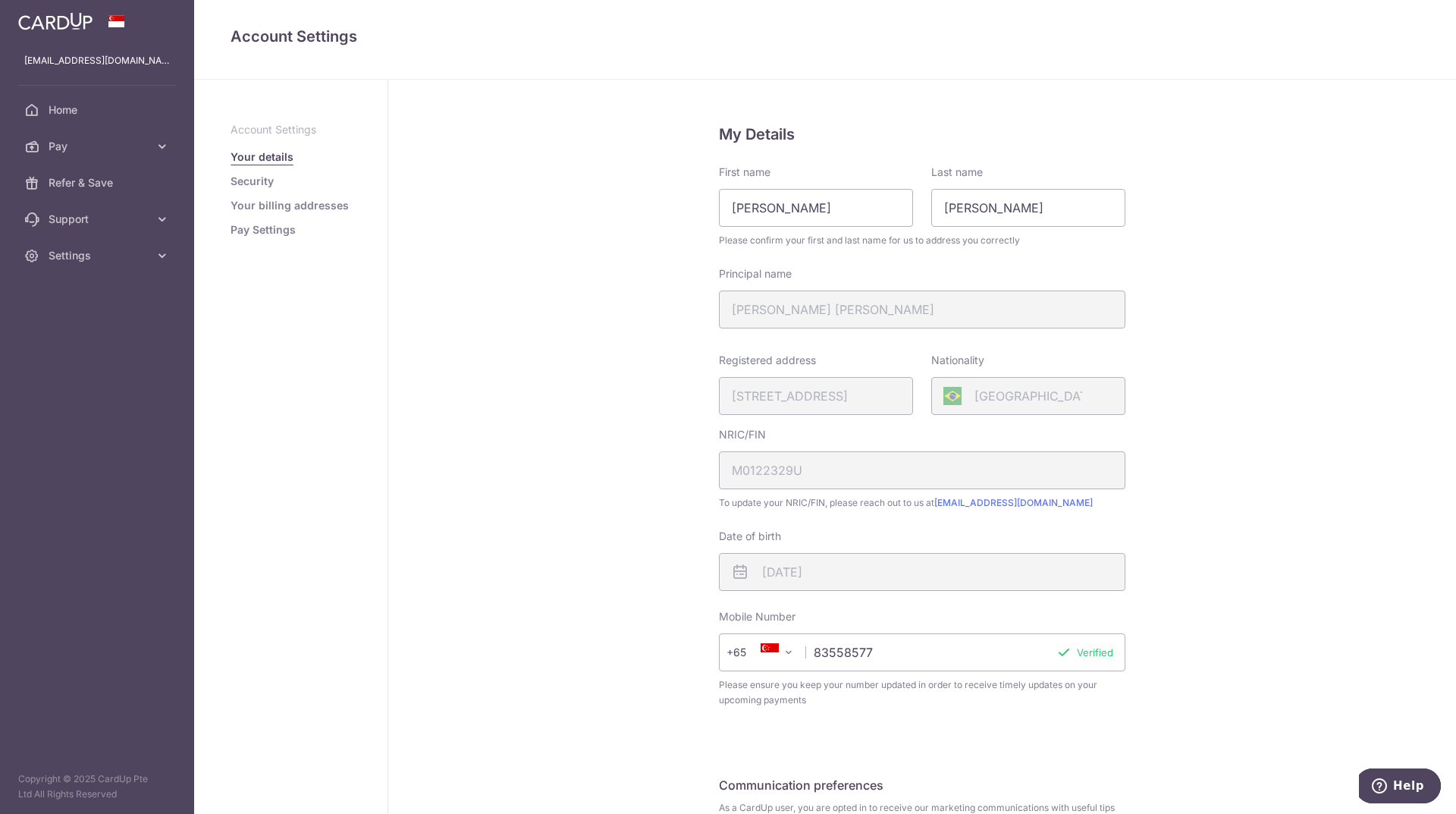
click at [245, 233] on link "Pay Settings" at bounding box center [263, 230] width 65 height 15
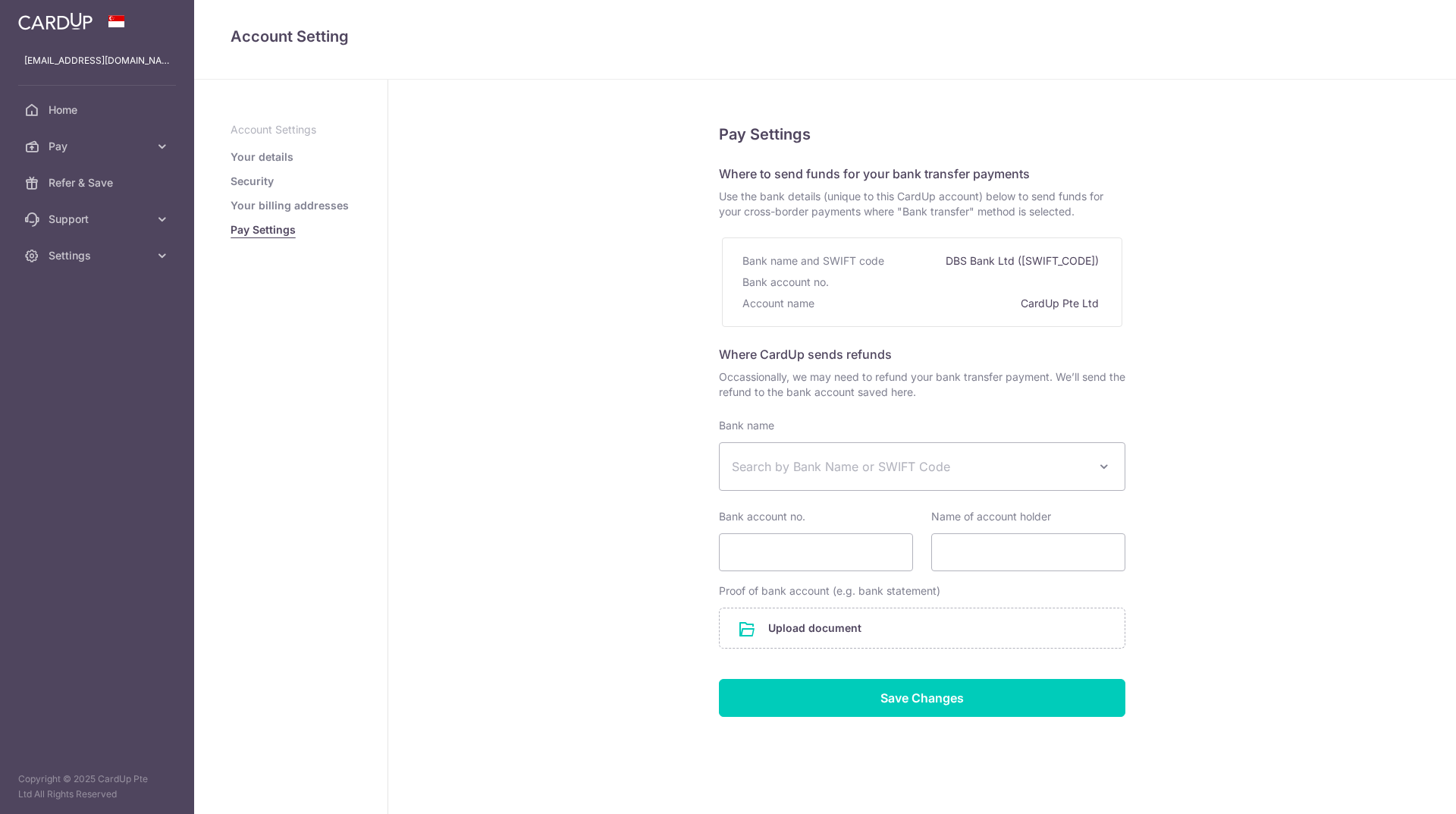
select select
click at [70, 148] on span "Pay" at bounding box center [99, 146] width 100 height 15
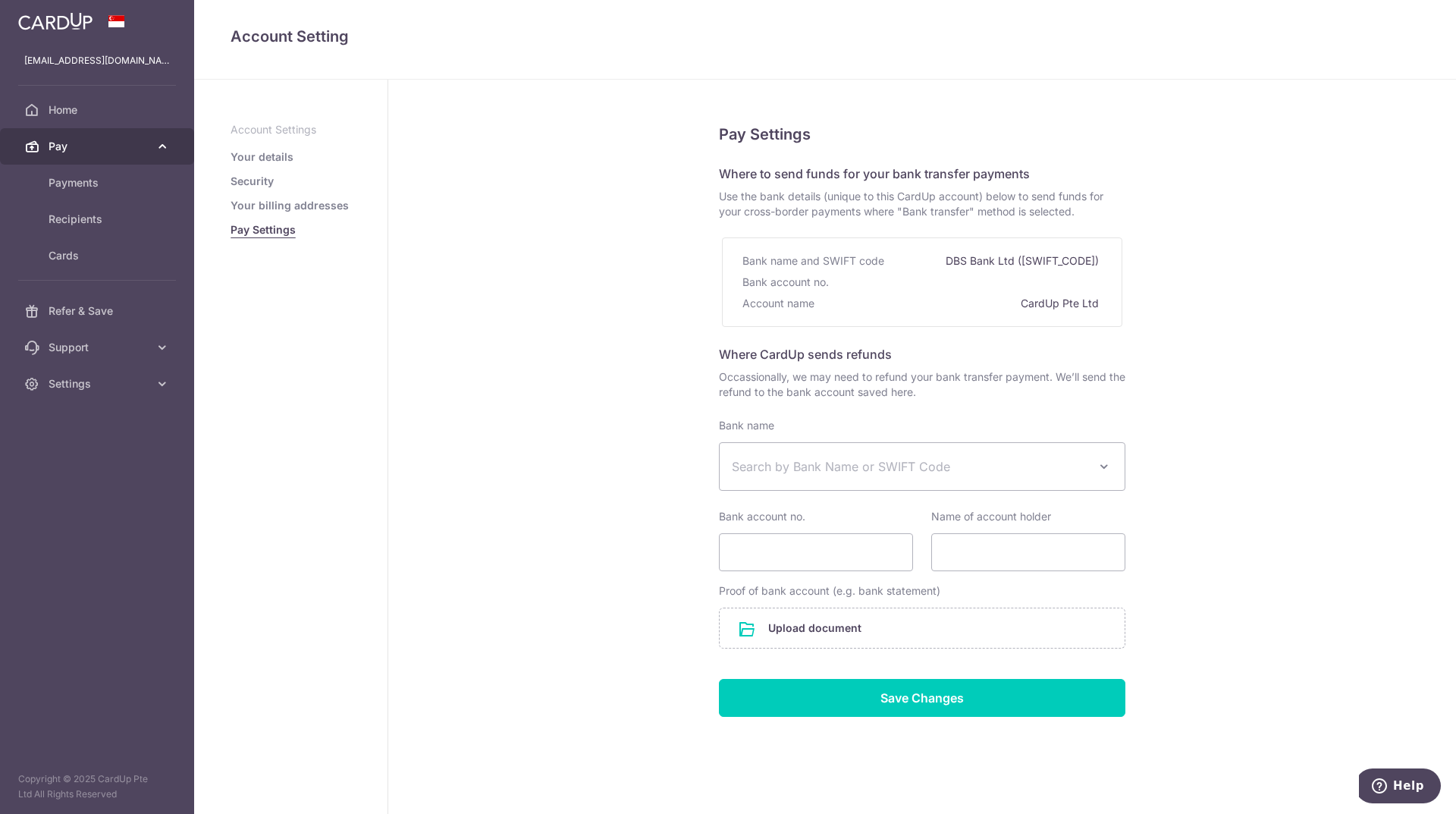
click at [70, 148] on span "Pay" at bounding box center [99, 146] width 100 height 15
